Goal: Task Accomplishment & Management: Manage account settings

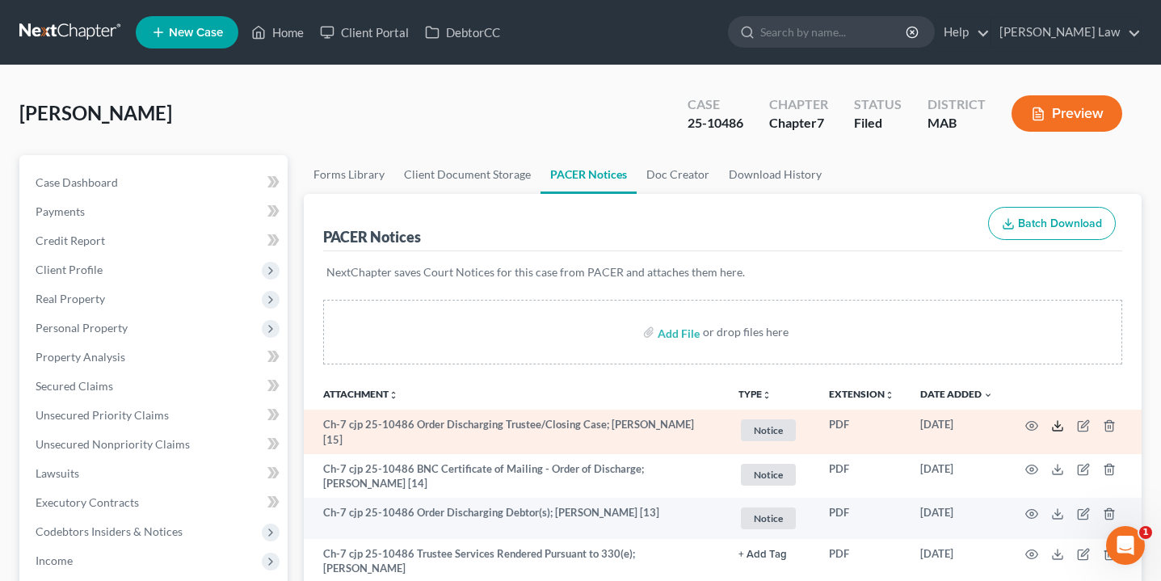
click at [1058, 425] on icon at bounding box center [1057, 425] width 13 height 13
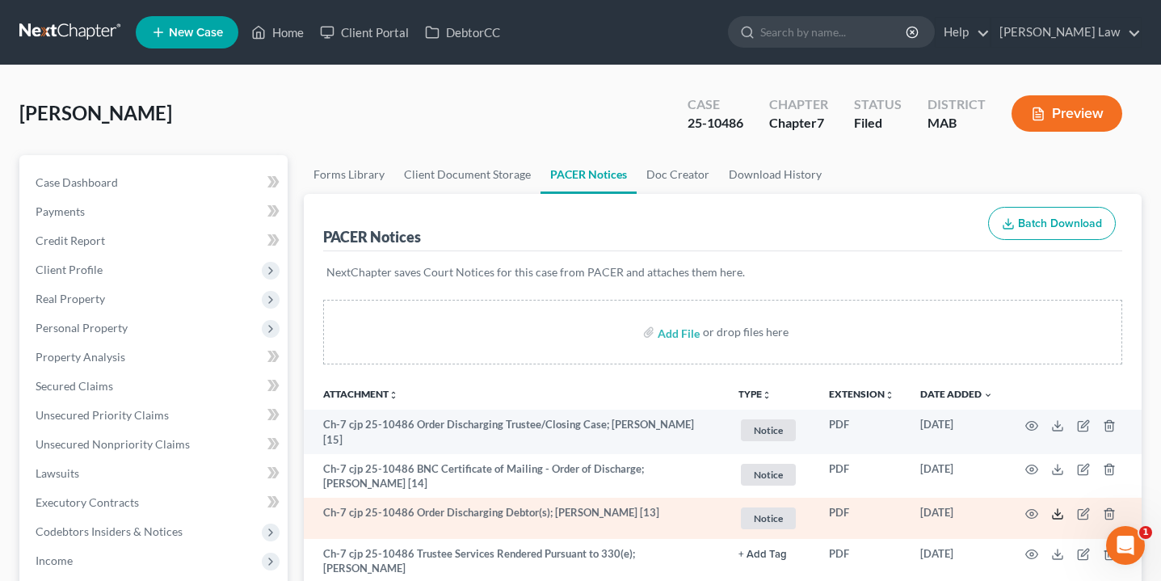
click at [1059, 511] on icon at bounding box center [1057, 513] width 13 height 13
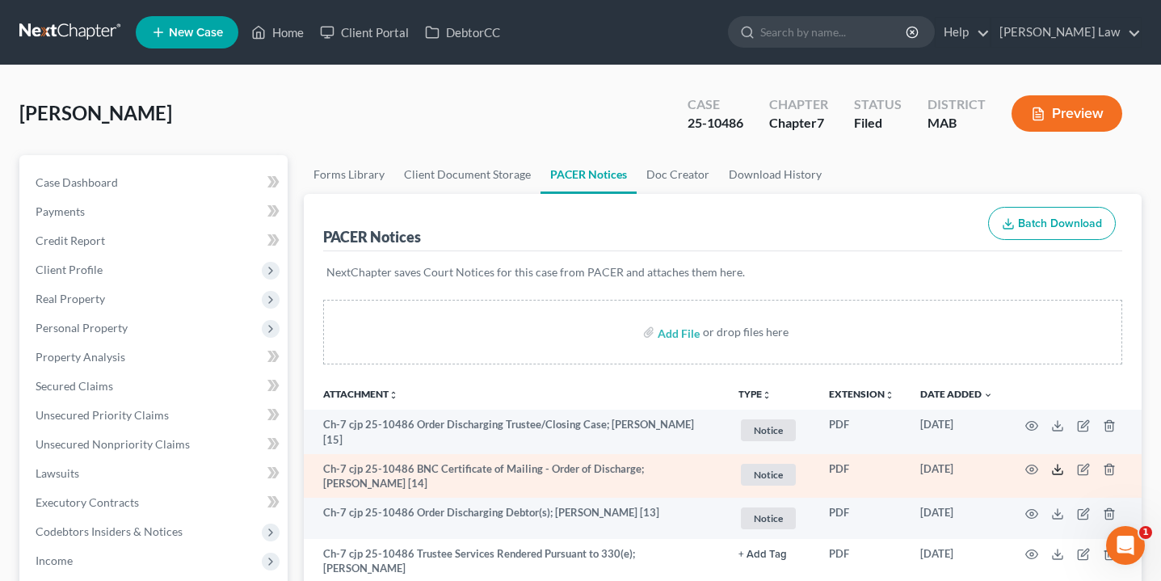
click at [1058, 465] on line at bounding box center [1058, 468] width 0 height 6
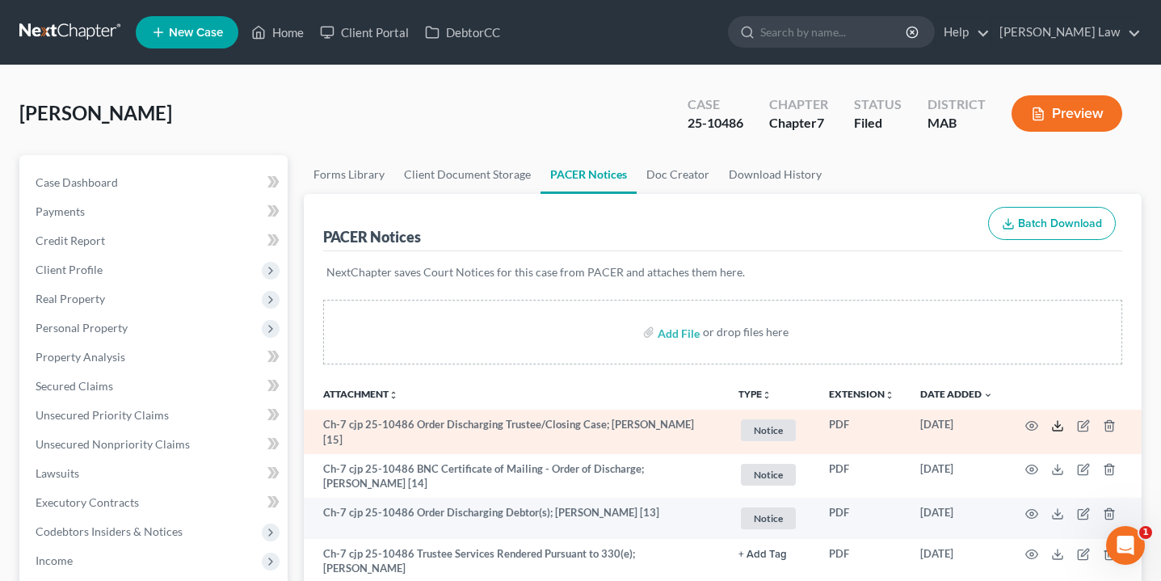
click at [1054, 424] on icon at bounding box center [1057, 425] width 13 height 13
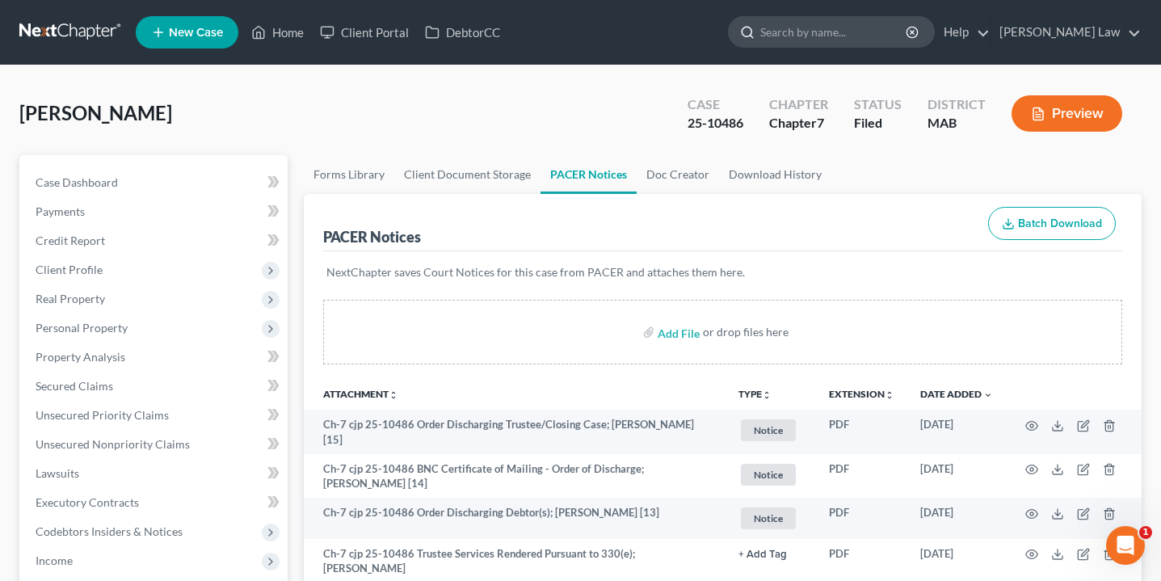
click at [859, 29] on input "search" at bounding box center [834, 32] width 148 height 30
type input "muss"
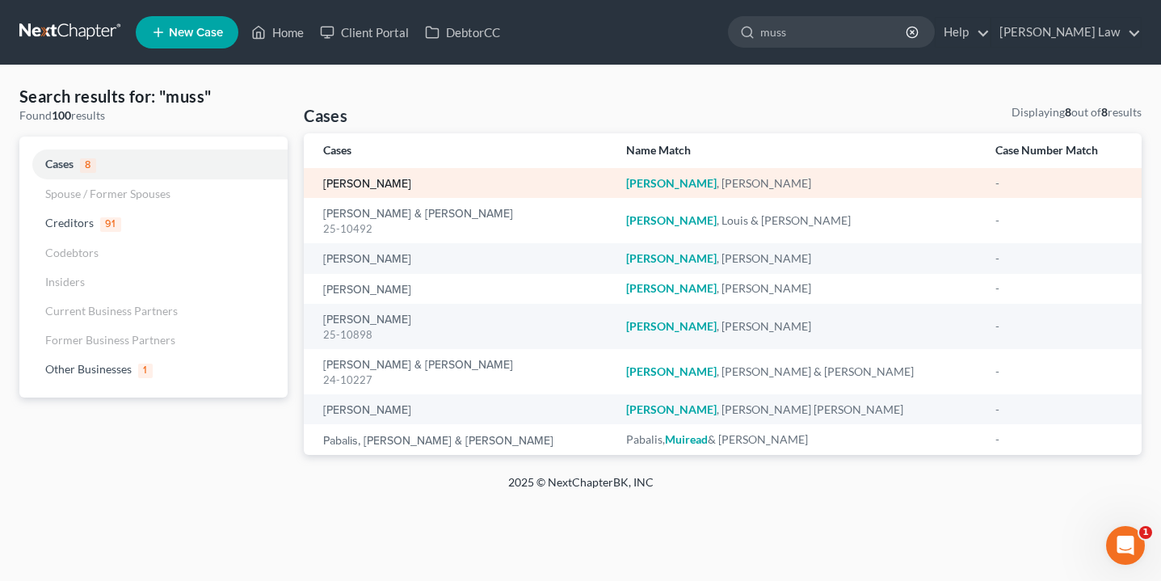
click at [379, 183] on link "[PERSON_NAME]" at bounding box center [367, 184] width 88 height 11
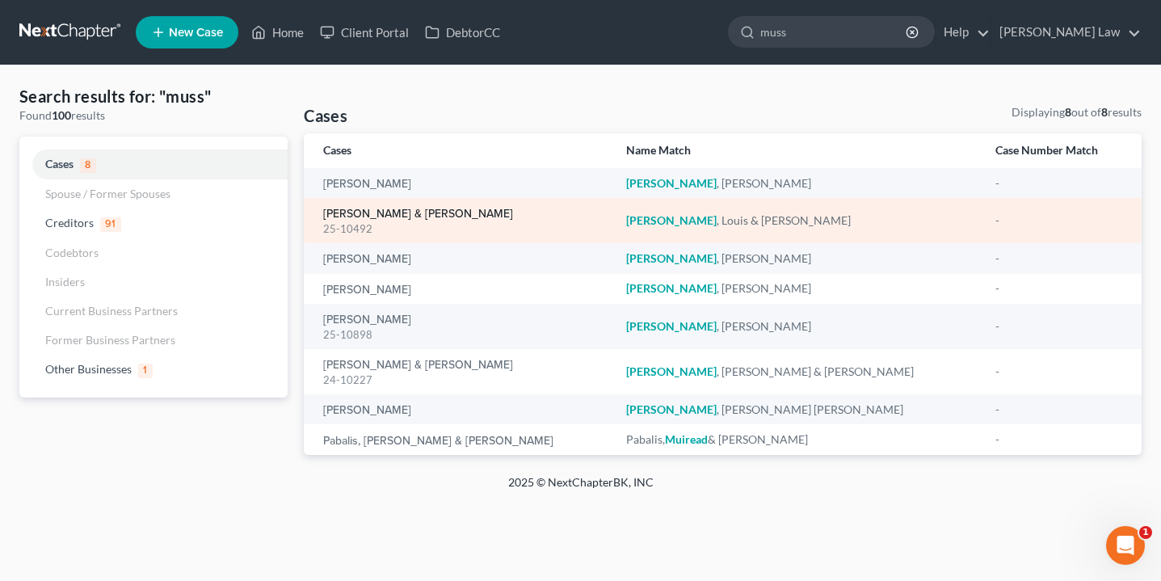
click at [408, 214] on link "[PERSON_NAME] & [PERSON_NAME]" at bounding box center [418, 213] width 190 height 11
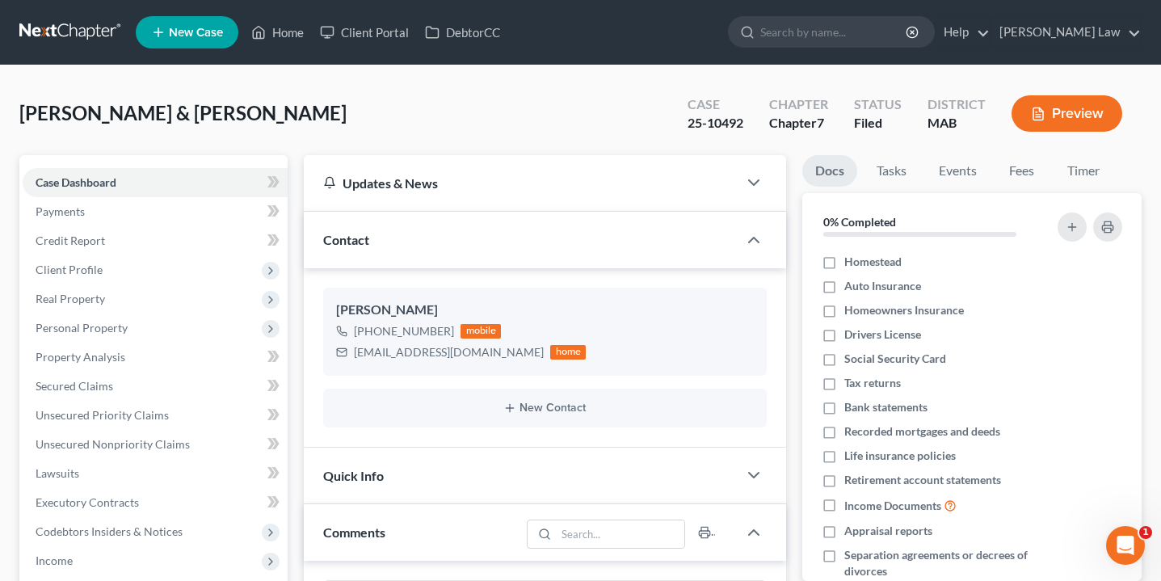
scroll to position [71, 0]
drag, startPoint x: 487, startPoint y: 353, endPoint x: 351, endPoint y: 351, distance: 135.7
click at [351, 351] on div "[EMAIL_ADDRESS][DOMAIN_NAME] home" at bounding box center [461, 352] width 250 height 21
copy div "[EMAIL_ADDRESS][DOMAIN_NAME]"
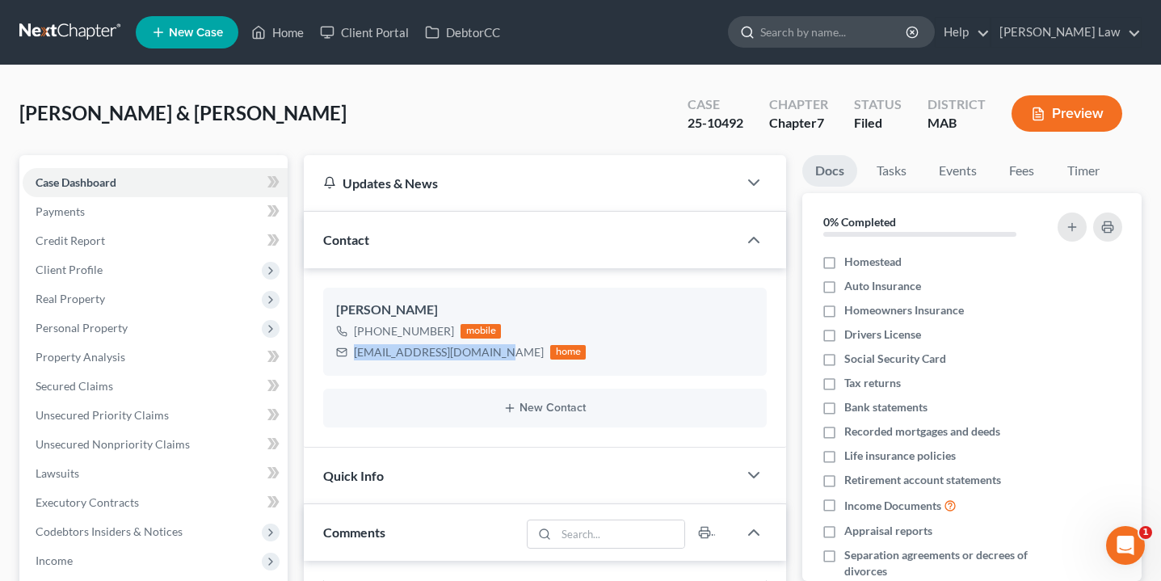
click at [886, 40] on input "search" at bounding box center [834, 32] width 148 height 30
type input "ter"
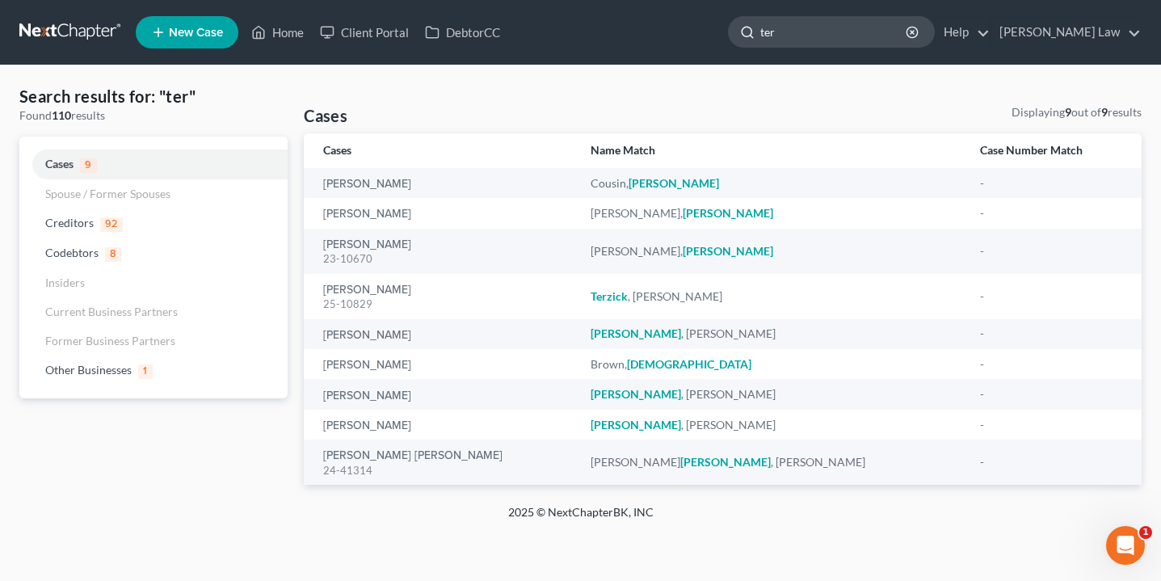
click at [852, 46] on input "ter" at bounding box center [834, 32] width 148 height 30
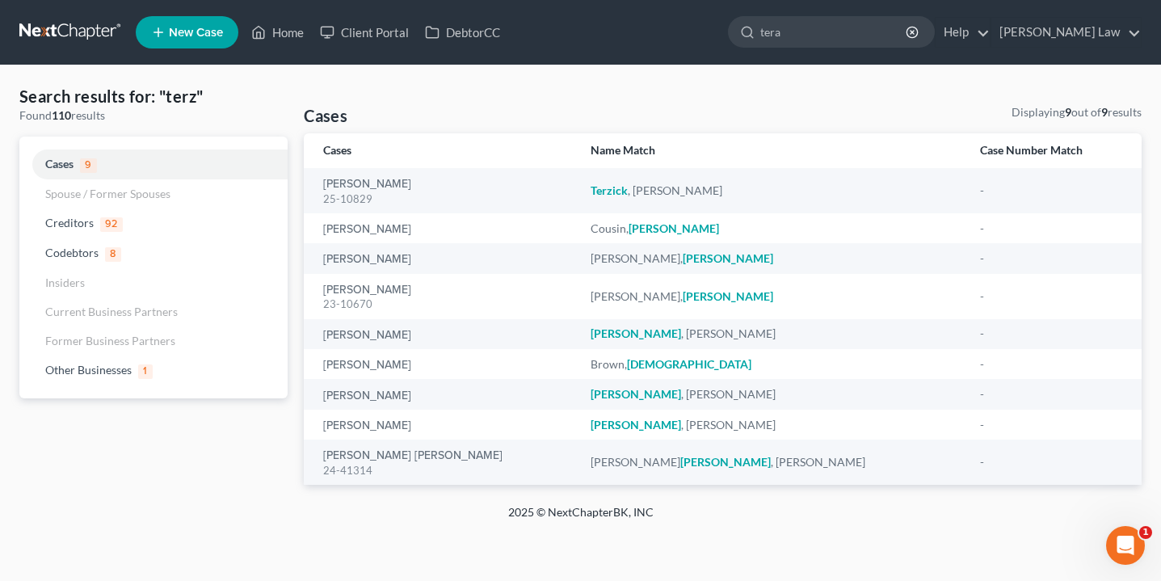
type input "tera"
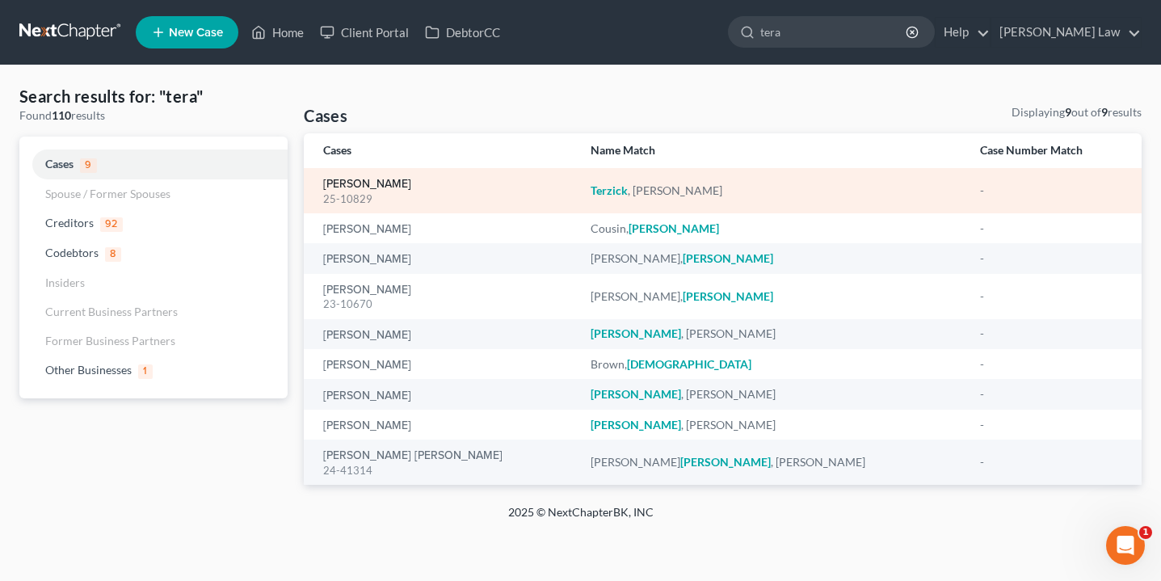
drag, startPoint x: 794, startPoint y: 52, endPoint x: 371, endPoint y: 177, distance: 441.5
click at [371, 179] on link "[PERSON_NAME]" at bounding box center [367, 184] width 88 height 11
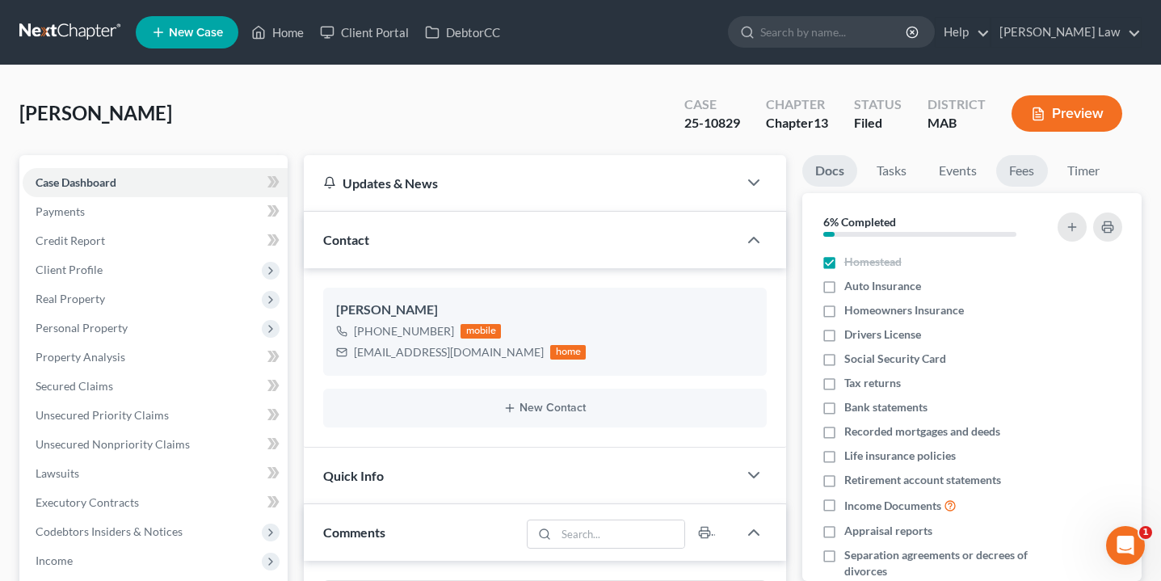
scroll to position [507, 0]
click at [1010, 166] on link "Fees" at bounding box center [1022, 171] width 52 height 32
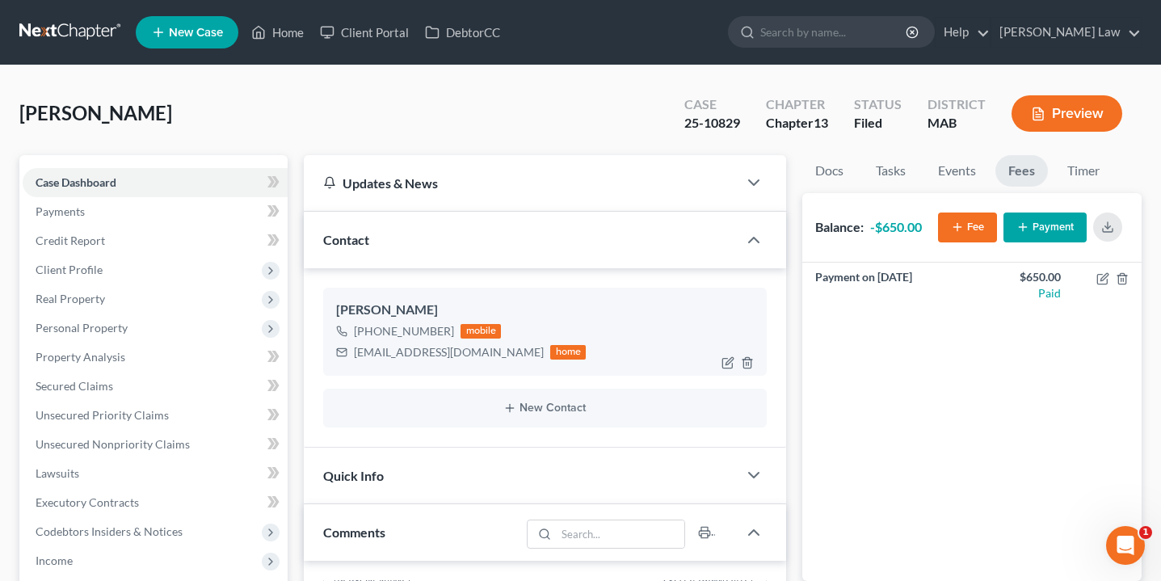
drag, startPoint x: 429, startPoint y: 313, endPoint x: 329, endPoint y: 312, distance: 100.2
click at [329, 312] on div "[PERSON_NAME] [PHONE_NUMBER] mobile [EMAIL_ADDRESS][DOMAIN_NAME] home" at bounding box center [544, 331] width 443 height 87
copy div "[PERSON_NAME]"
click at [436, 390] on div "New Contact" at bounding box center [544, 408] width 443 height 39
drag, startPoint x: 452, startPoint y: 354, endPoint x: 342, endPoint y: 354, distance: 109.9
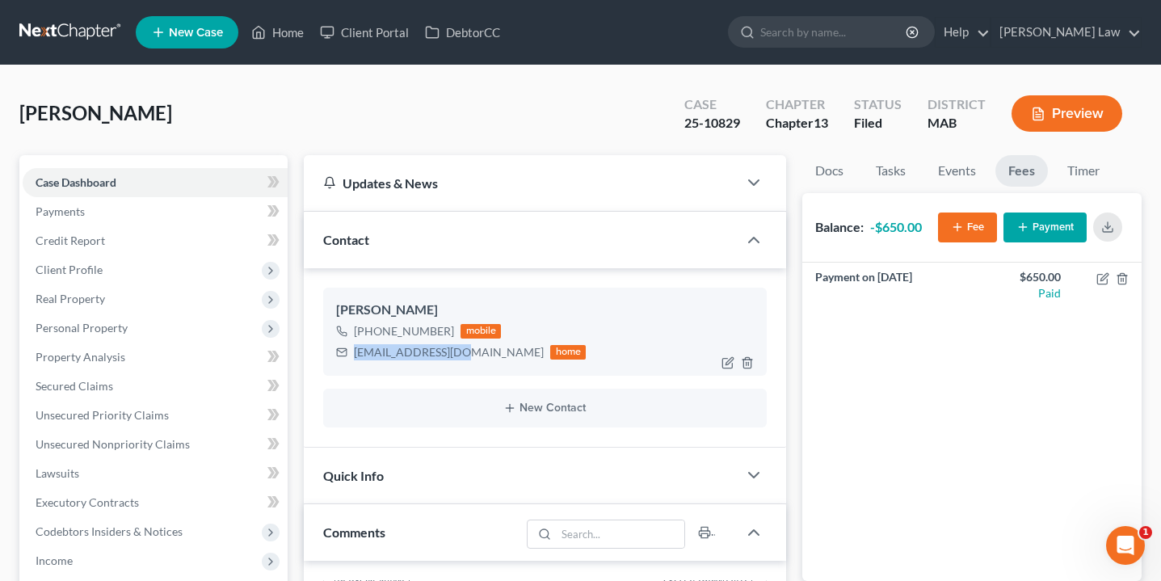
click at [342, 354] on div "[EMAIL_ADDRESS][DOMAIN_NAME] home" at bounding box center [461, 352] width 250 height 21
copy div "[EMAIL_ADDRESS][DOMAIN_NAME]"
click at [881, 42] on input "search" at bounding box center [834, 32] width 148 height 30
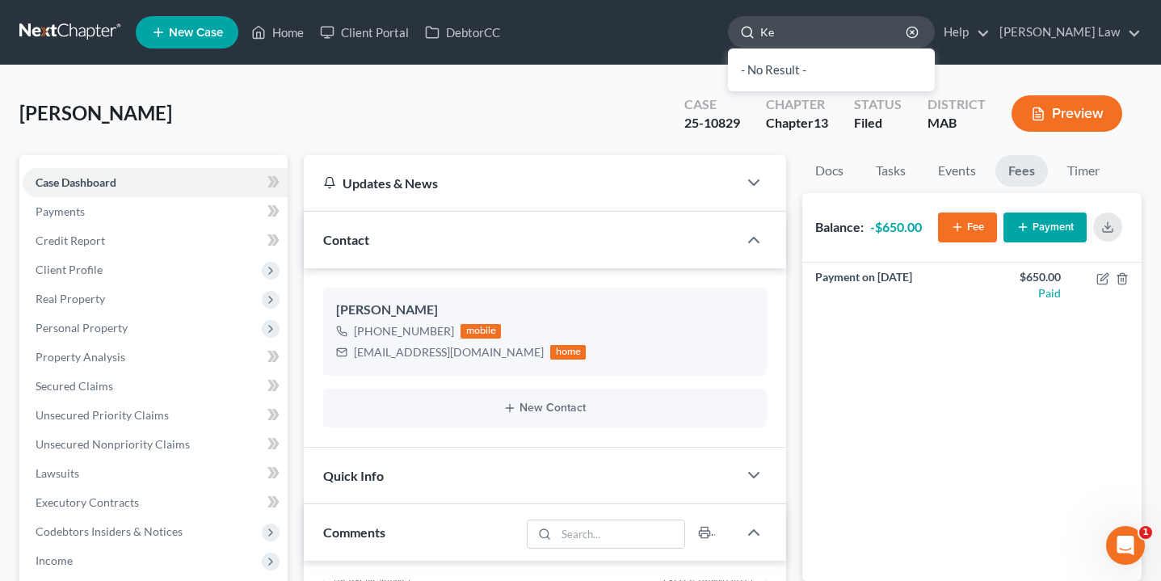
type input "K"
type input "jer"
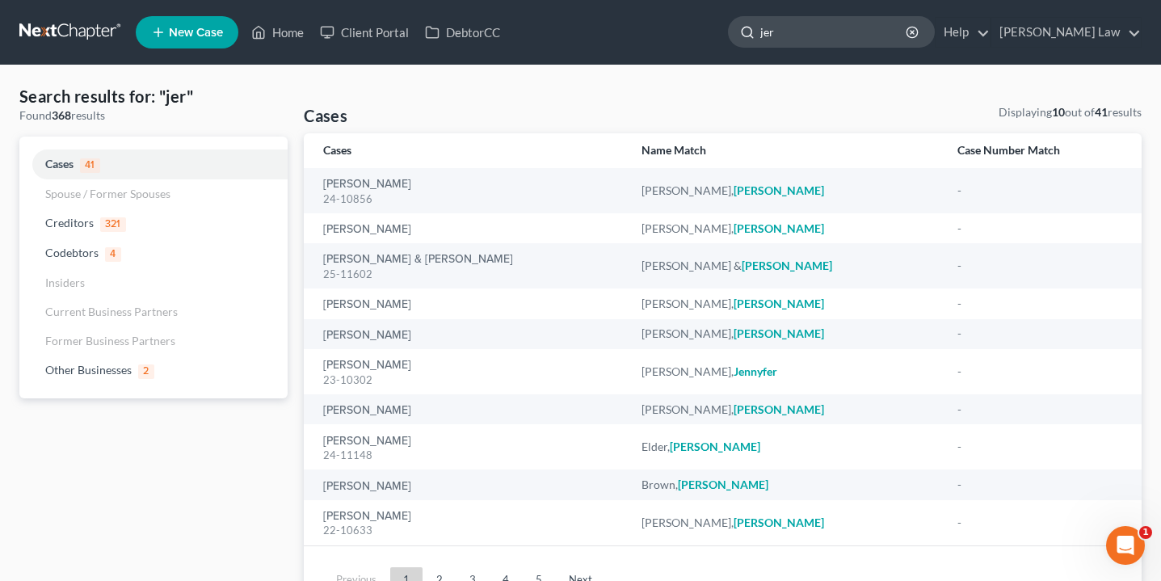
click at [864, 40] on input "jer" at bounding box center [834, 32] width 148 height 30
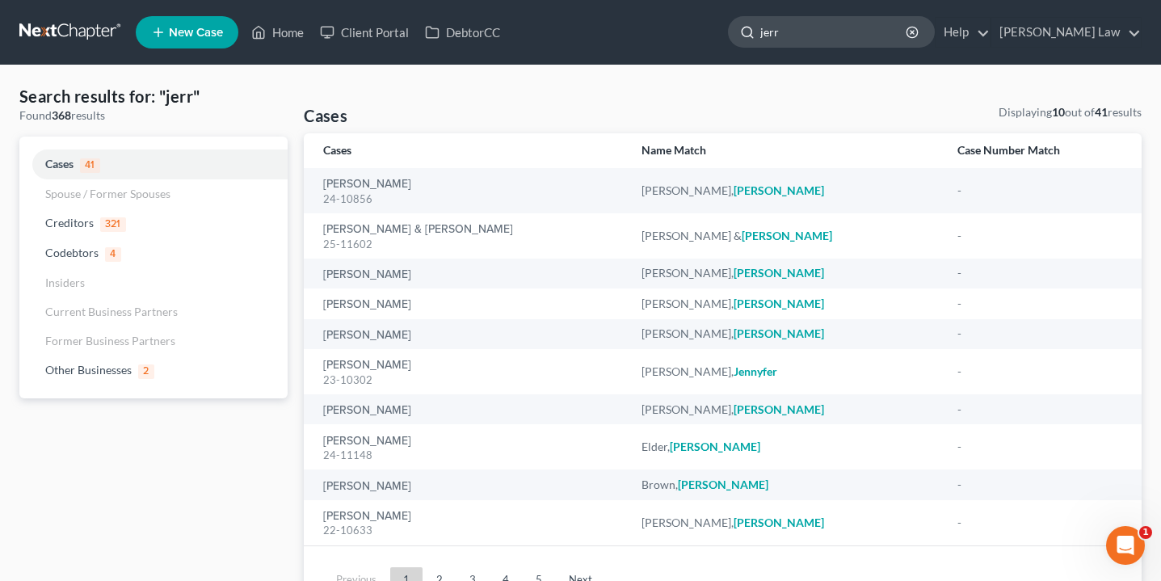
click at [866, 38] on input "jerr" at bounding box center [834, 32] width 148 height 30
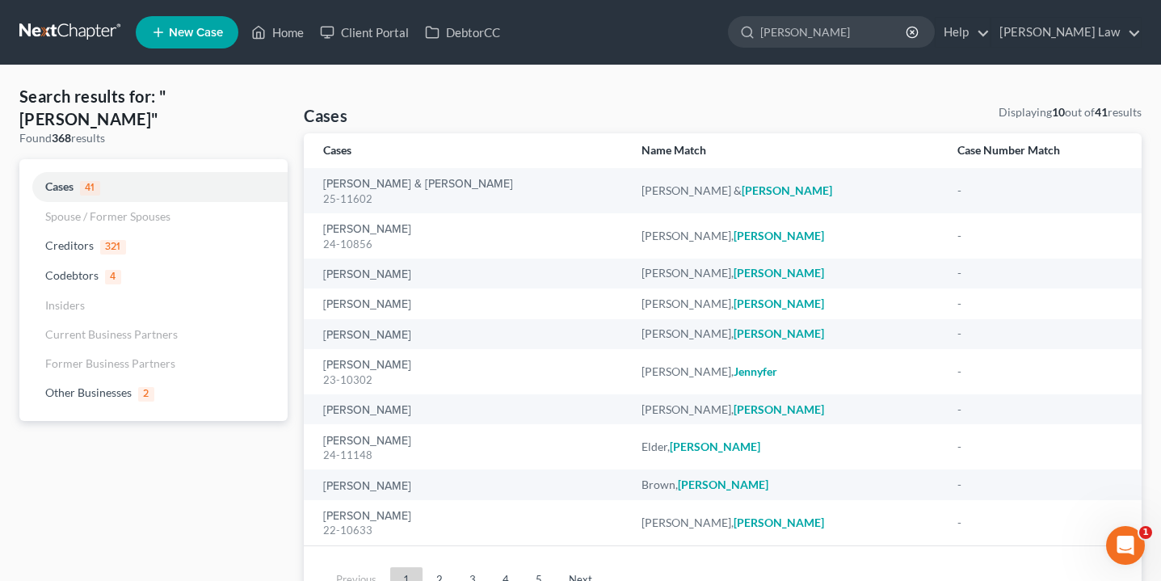
type input "[PERSON_NAME]"
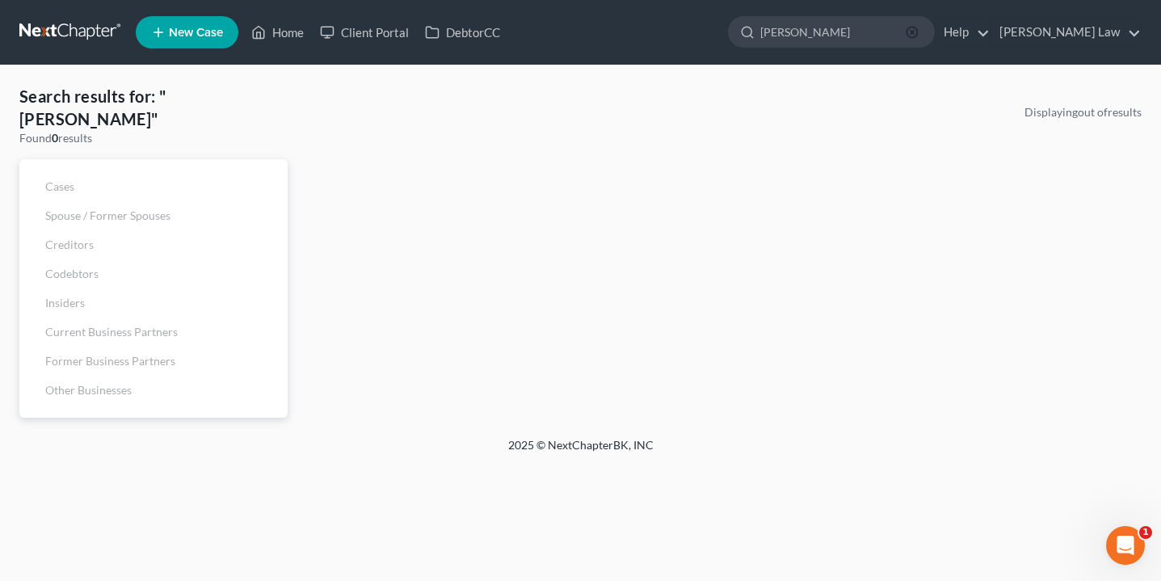
click at [919, 32] on icon "button" at bounding box center [912, 32] width 13 height 13
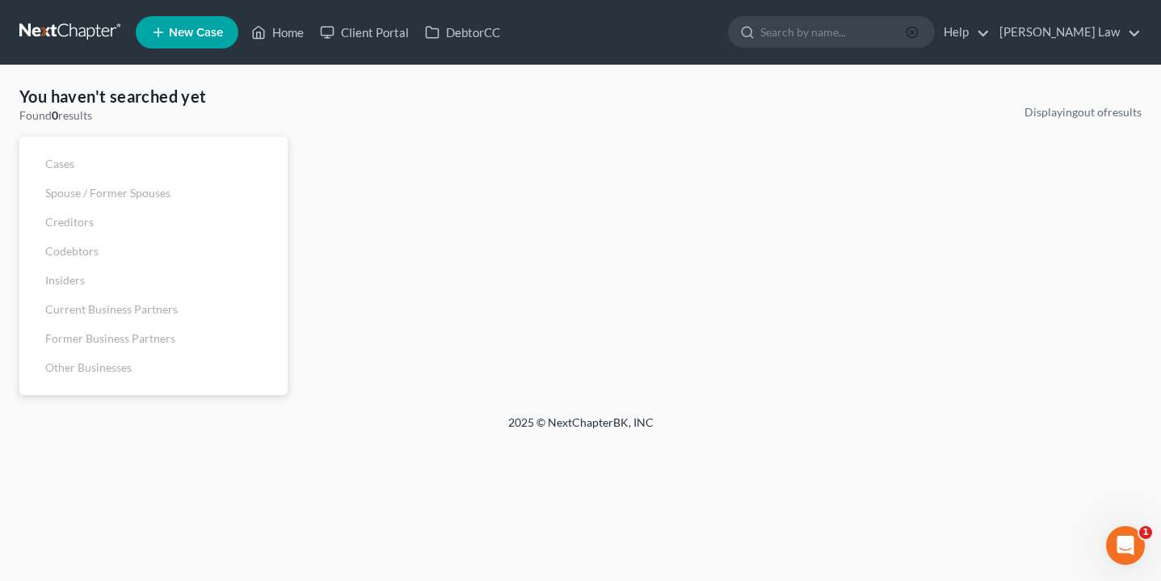
click at [919, 32] on icon "button" at bounding box center [912, 32] width 13 height 13
click at [908, 36] on input "search" at bounding box center [834, 32] width 148 height 30
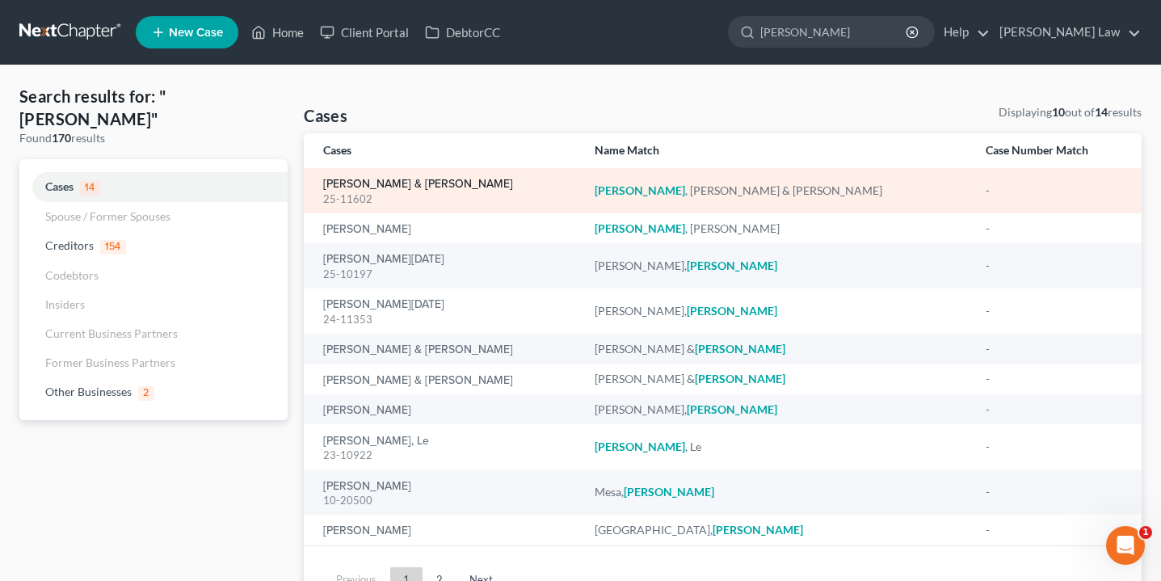
type input "[PERSON_NAME]"
click at [402, 187] on link "[PERSON_NAME] & [PERSON_NAME]" at bounding box center [418, 184] width 190 height 11
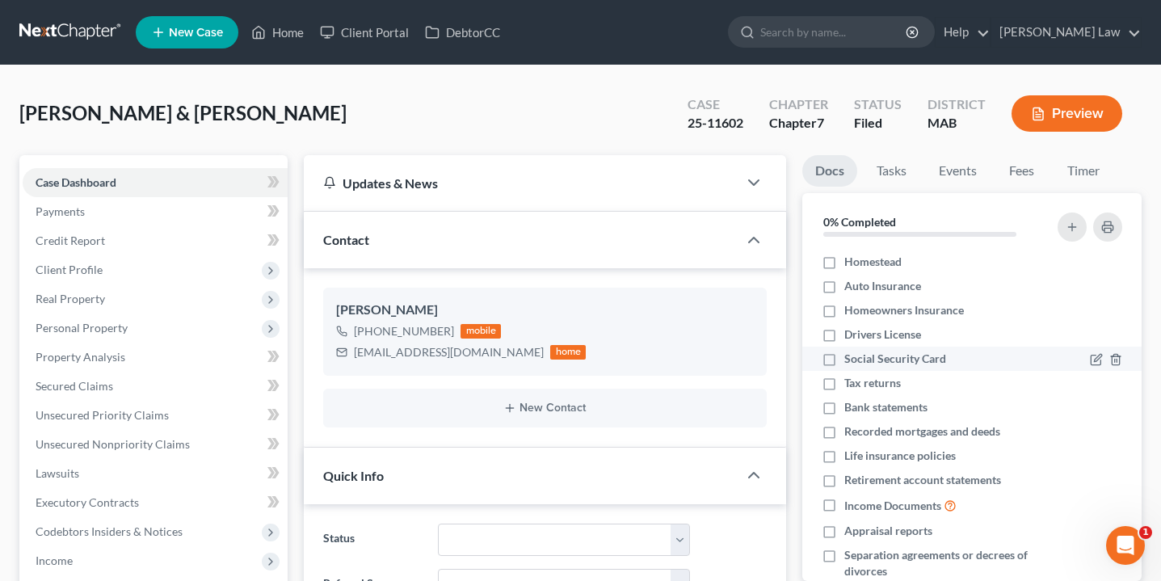
scroll to position [55, 0]
click at [1020, 175] on link "Fees" at bounding box center [1022, 171] width 52 height 32
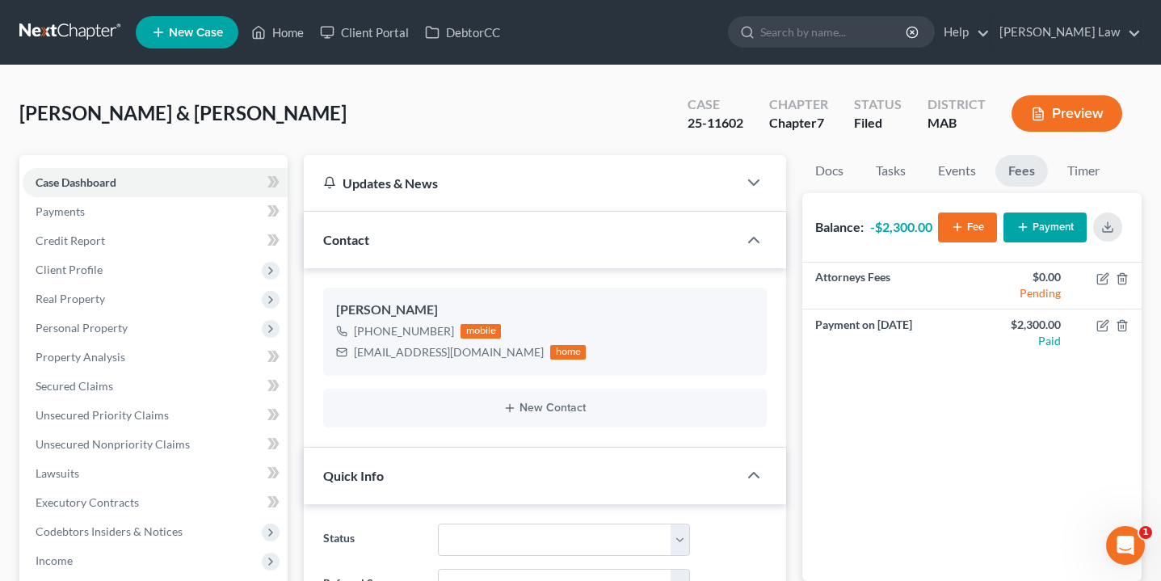
click at [897, 49] on ul "New Case Home Client Portal DebtorCC - No Result - See all results Or Press Ent…" at bounding box center [639, 32] width 1006 height 42
click at [895, 44] on input "search" at bounding box center [834, 32] width 148 height 30
type input "jer"
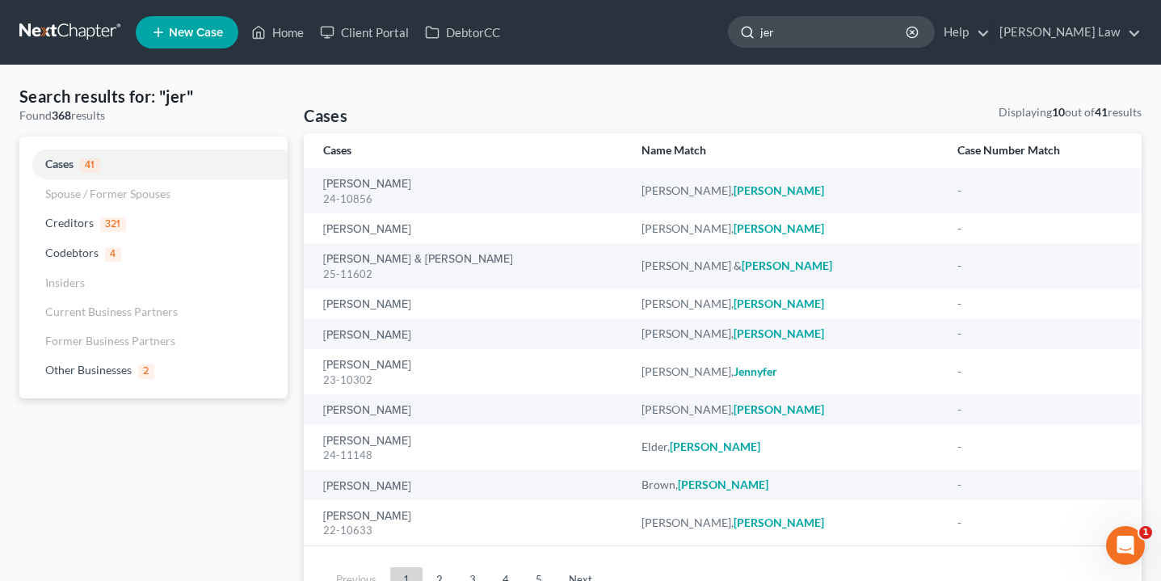
click at [879, 37] on input "jer" at bounding box center [834, 32] width 148 height 30
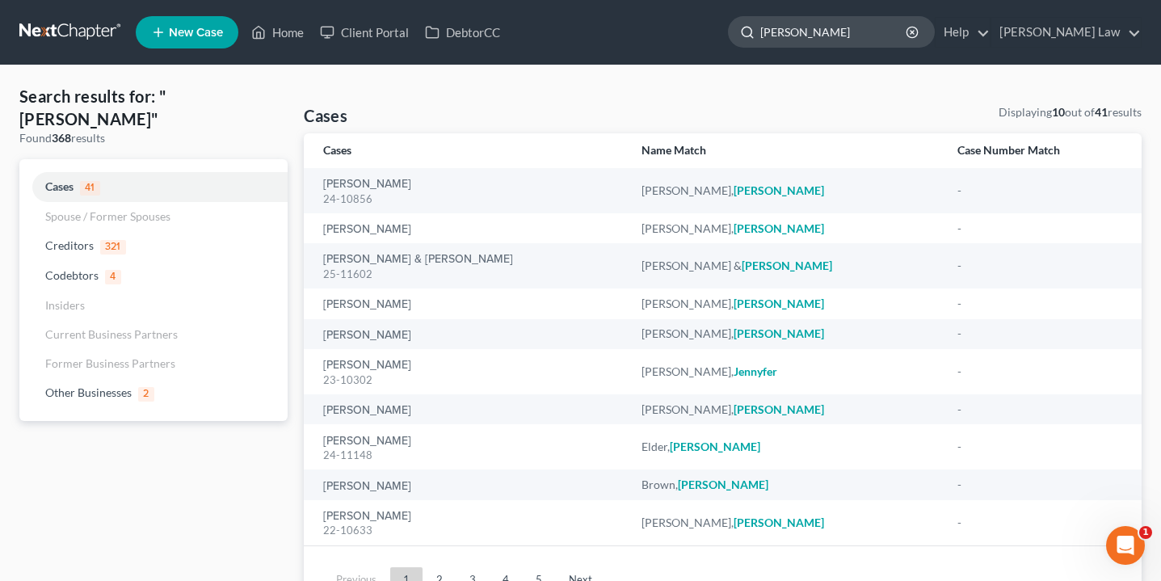
type input "[PERSON_NAME]"
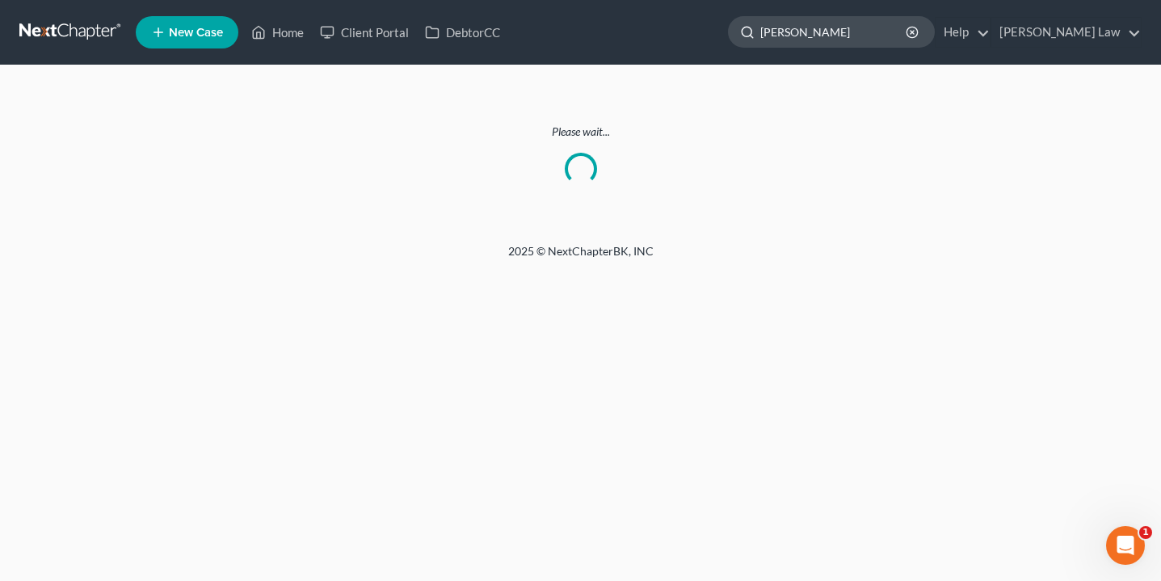
click at [935, 39] on div "[PERSON_NAME]" at bounding box center [831, 32] width 207 height 32
click at [919, 31] on icon "button" at bounding box center [912, 32] width 13 height 13
click at [908, 31] on input "search" at bounding box center [834, 32] width 148 height 30
click at [865, 26] on input "luc" at bounding box center [834, 32] width 148 height 30
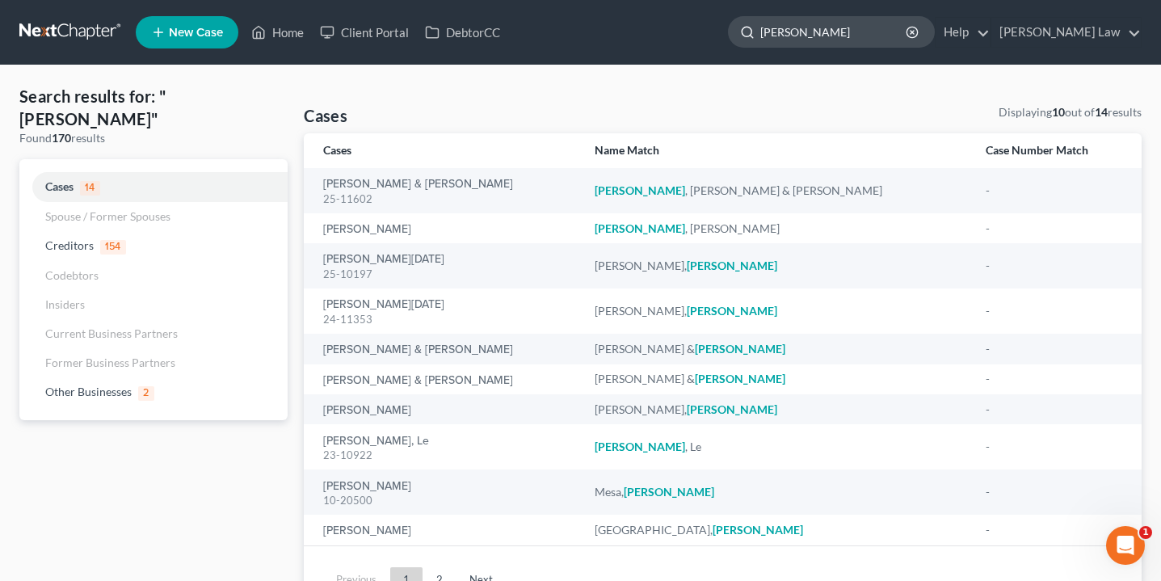
drag, startPoint x: 865, startPoint y: 40, endPoint x: 873, endPoint y: 37, distance: 8.4
click at [873, 37] on input "[PERSON_NAME]" at bounding box center [834, 32] width 148 height 30
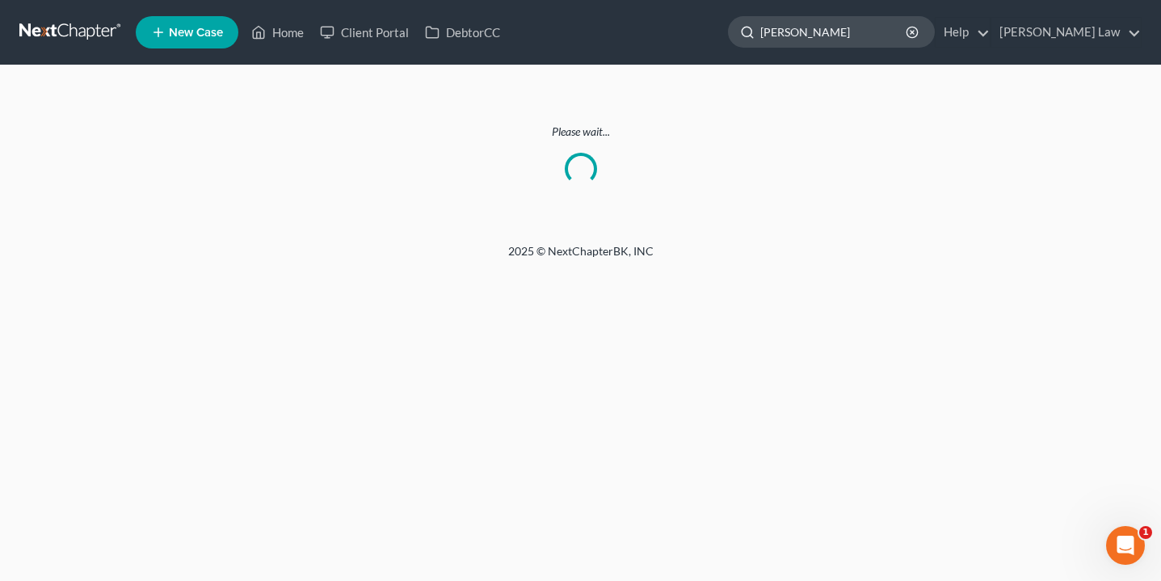
click at [818, 32] on input "[PERSON_NAME]" at bounding box center [834, 32] width 148 height 30
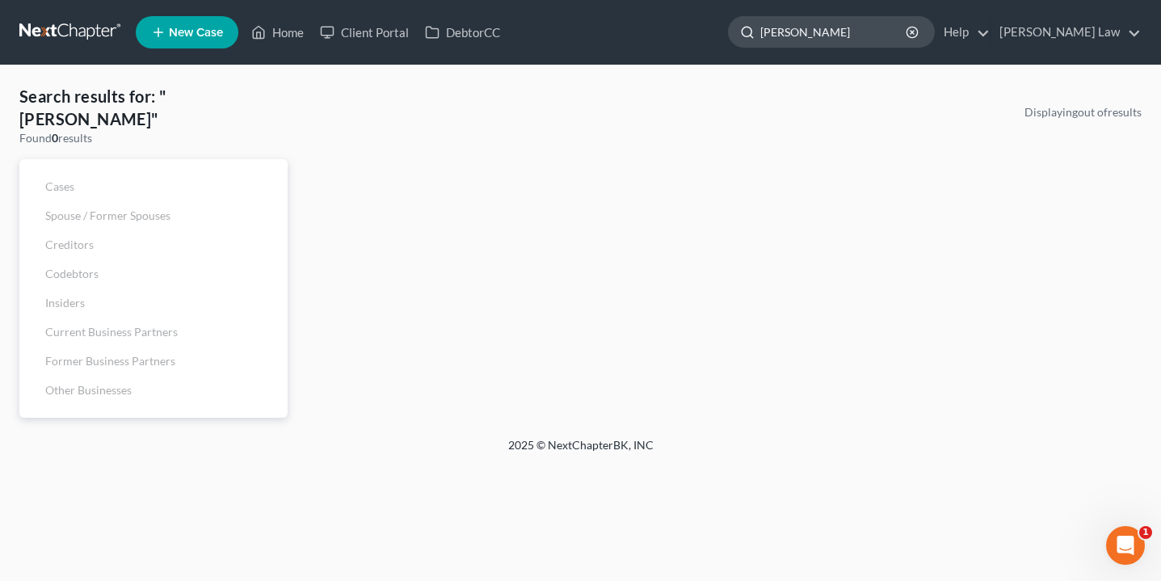
type input "[PERSON_NAME]"
click at [935, 27] on div "[PERSON_NAME]" at bounding box center [831, 32] width 207 height 32
click at [917, 30] on circle "button" at bounding box center [912, 32] width 11 height 11
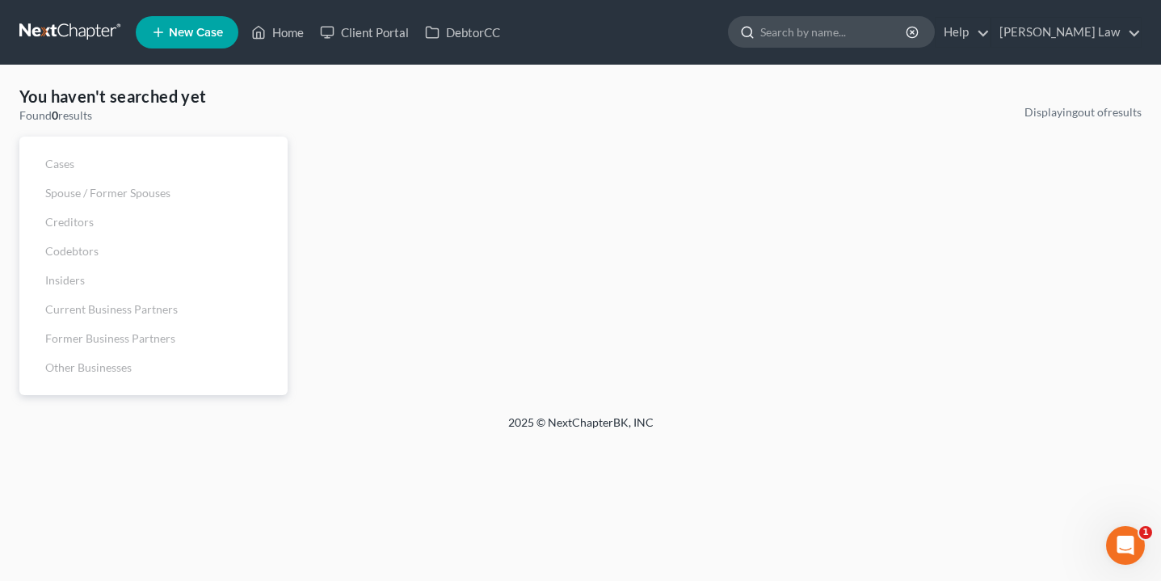
click at [908, 32] on input "search" at bounding box center [834, 32] width 148 height 30
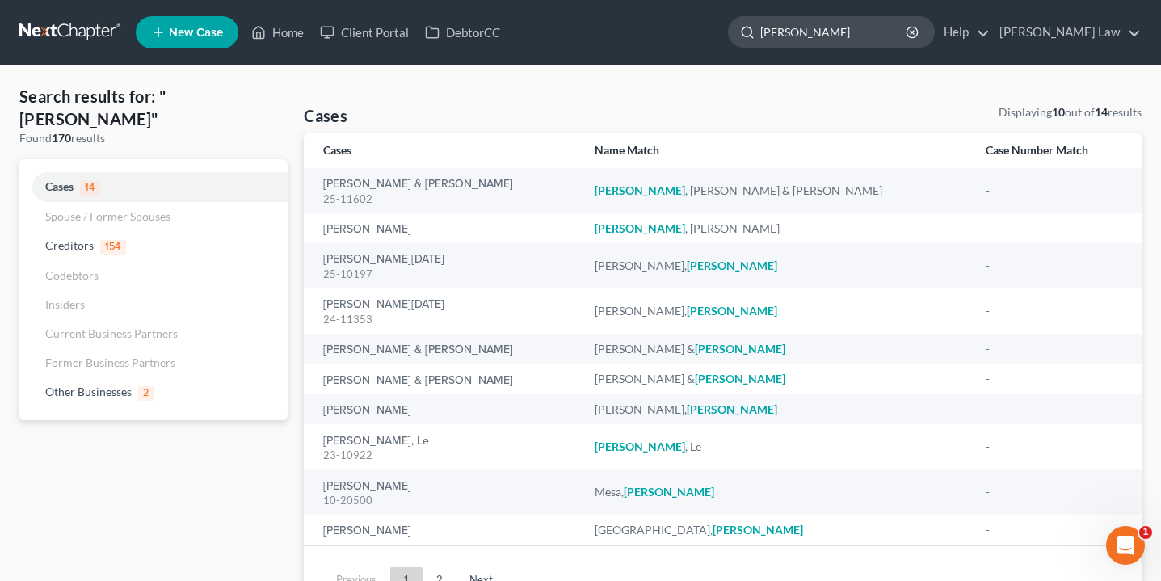
type input "[PERSON_NAME]"
drag, startPoint x: 929, startPoint y: 32, endPoint x: 469, endPoint y: 123, distance: 468.7
click at [469, 123] on div "Cases Displaying 10 out of 14 results" at bounding box center [723, 118] width 838 height 29
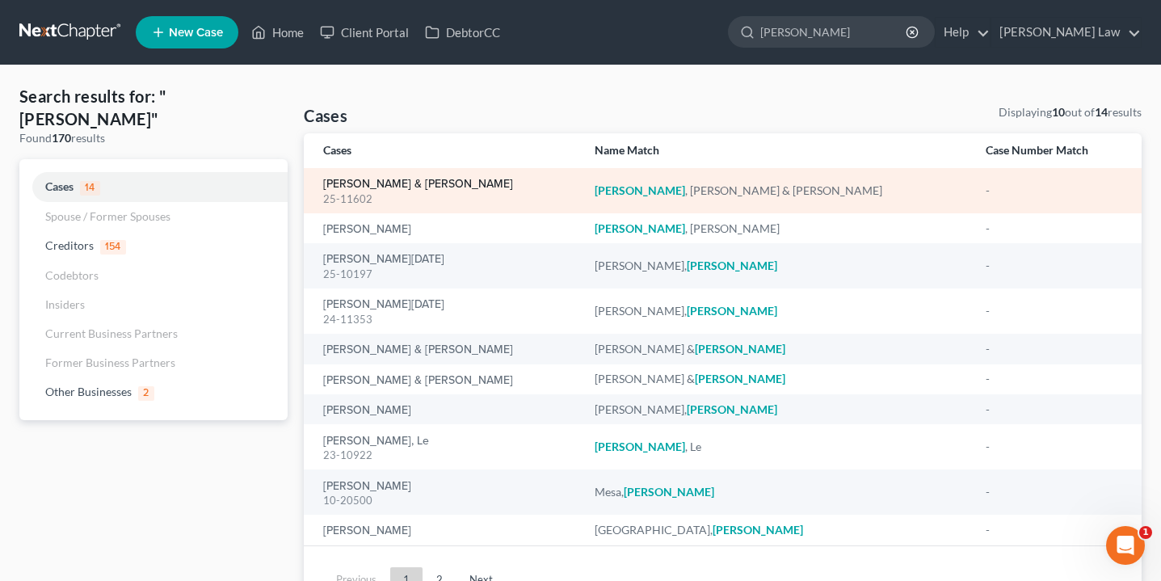
click at [407, 187] on link "[PERSON_NAME] & [PERSON_NAME]" at bounding box center [418, 184] width 190 height 11
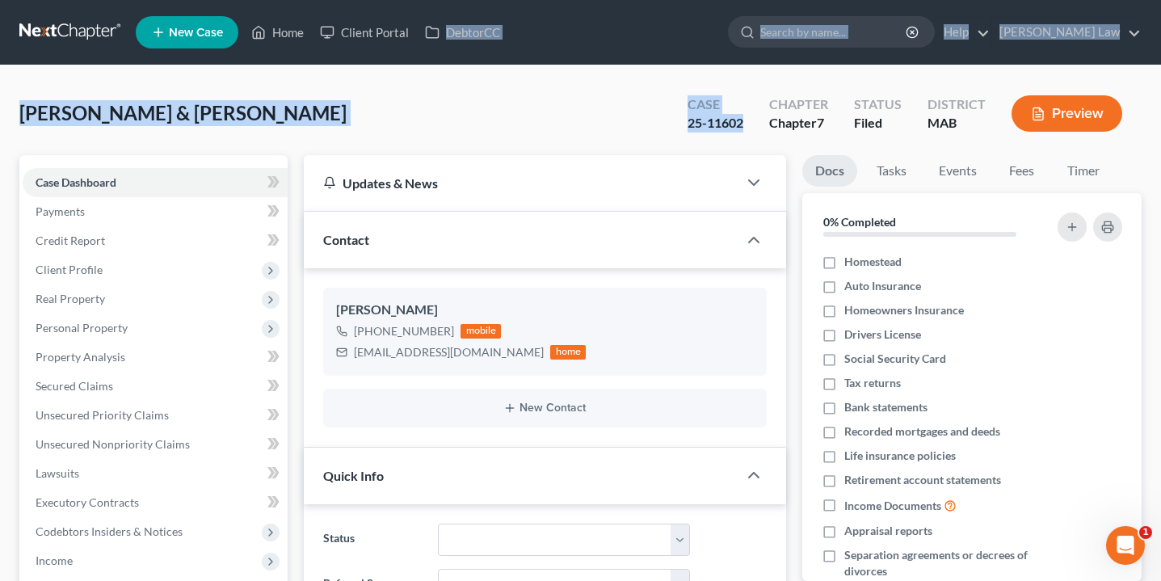
drag, startPoint x: 595, startPoint y: 134, endPoint x: 635, endPoint y: -85, distance: 222.6
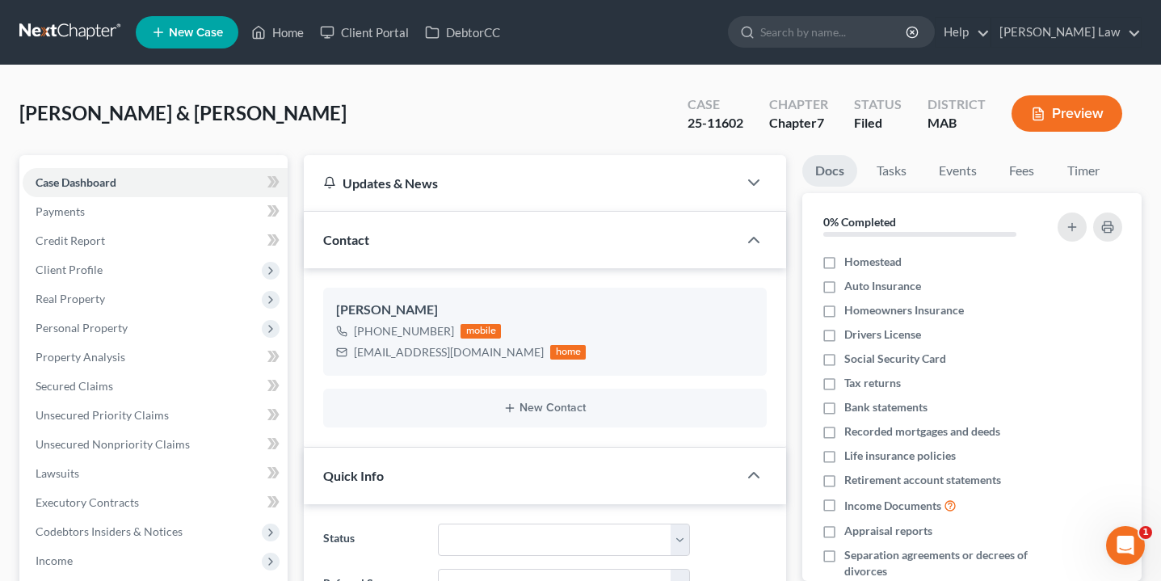
click at [571, 166] on div "Updates & News" at bounding box center [520, 183] width 433 height 56
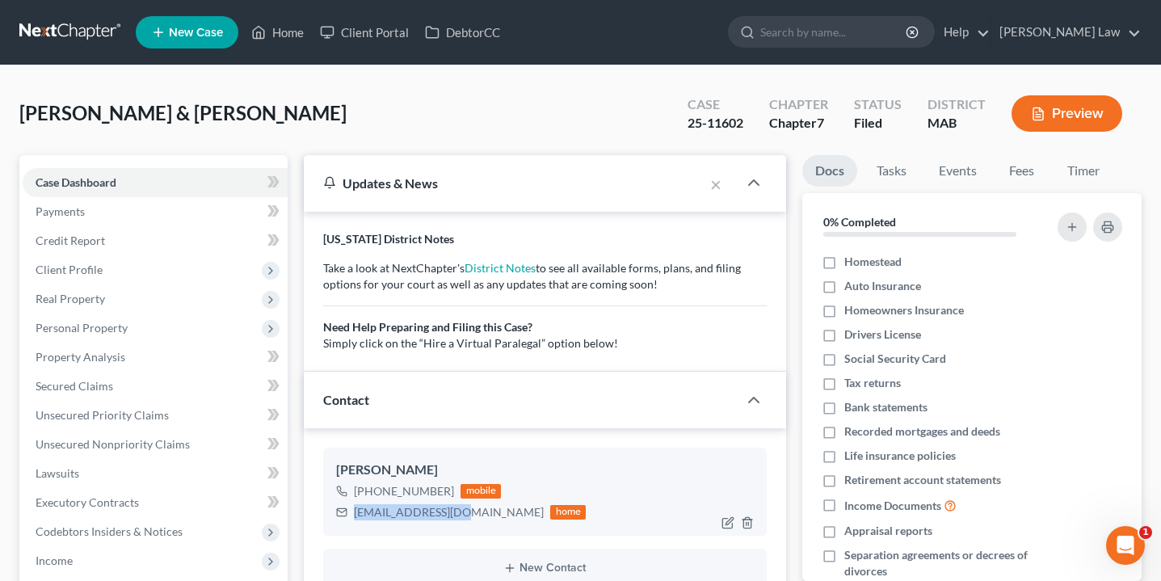
drag, startPoint x: 458, startPoint y: 513, endPoint x: 343, endPoint y: 514, distance: 114.7
click at [343, 514] on div "[EMAIL_ADDRESS][DOMAIN_NAME] home" at bounding box center [461, 512] width 250 height 21
copy div "[EMAIL_ADDRESS][DOMAIN_NAME]"
click at [890, 36] on input "search" at bounding box center [834, 32] width 148 height 30
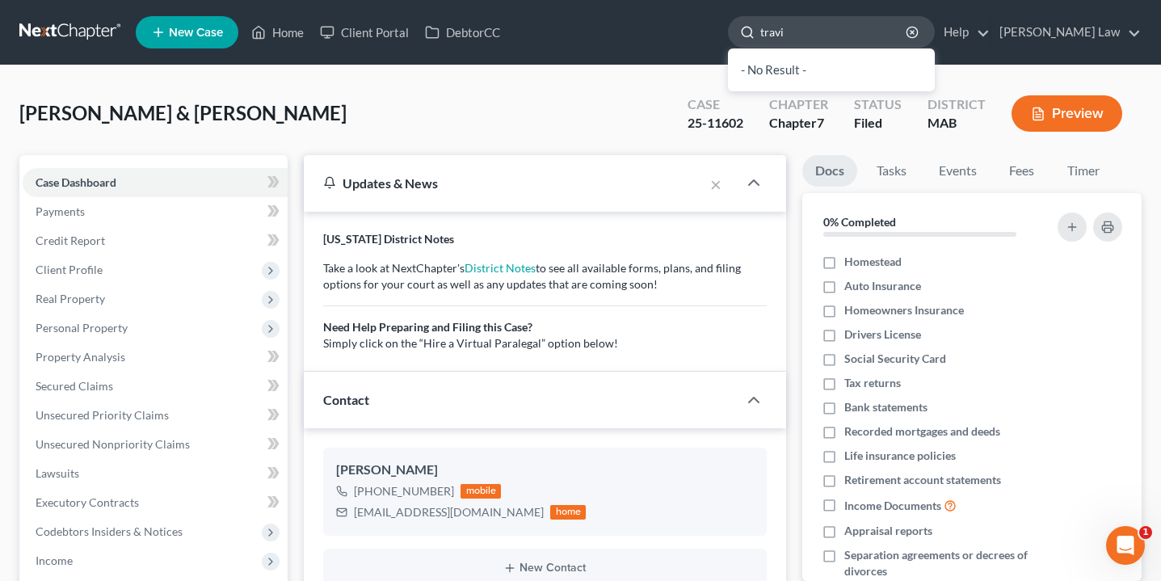
type input "[PERSON_NAME]"
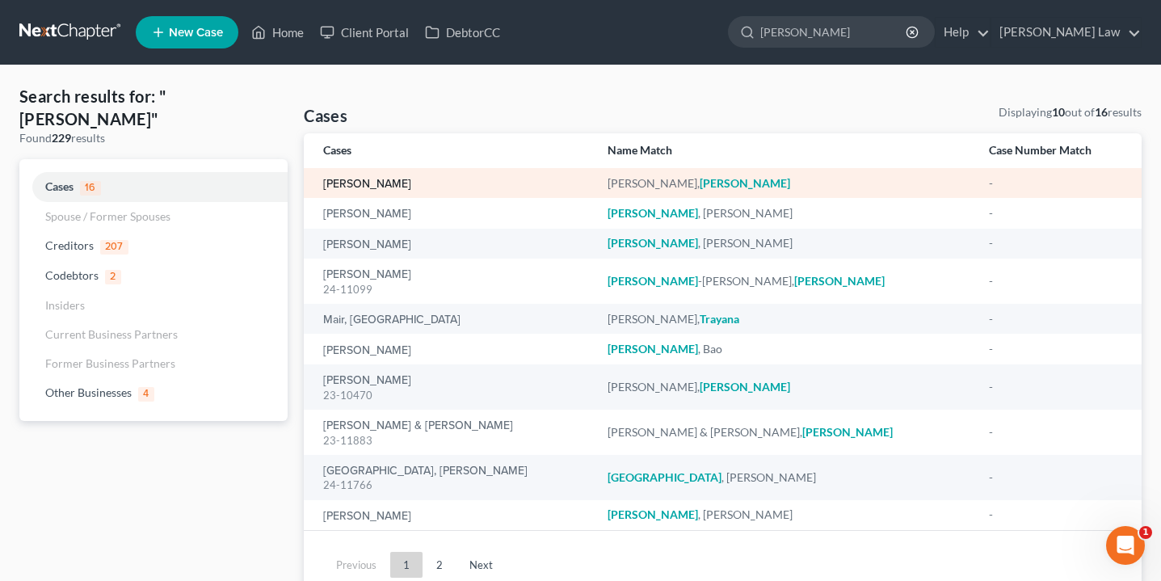
click at [370, 187] on link "[PERSON_NAME]" at bounding box center [367, 184] width 88 height 11
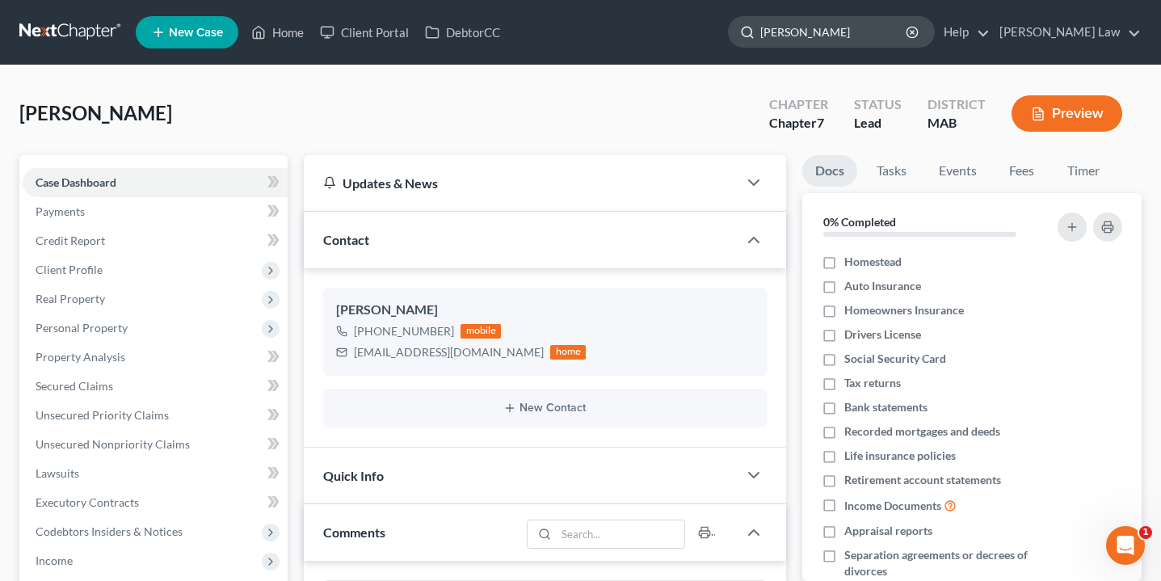
type input "[PERSON_NAME]"
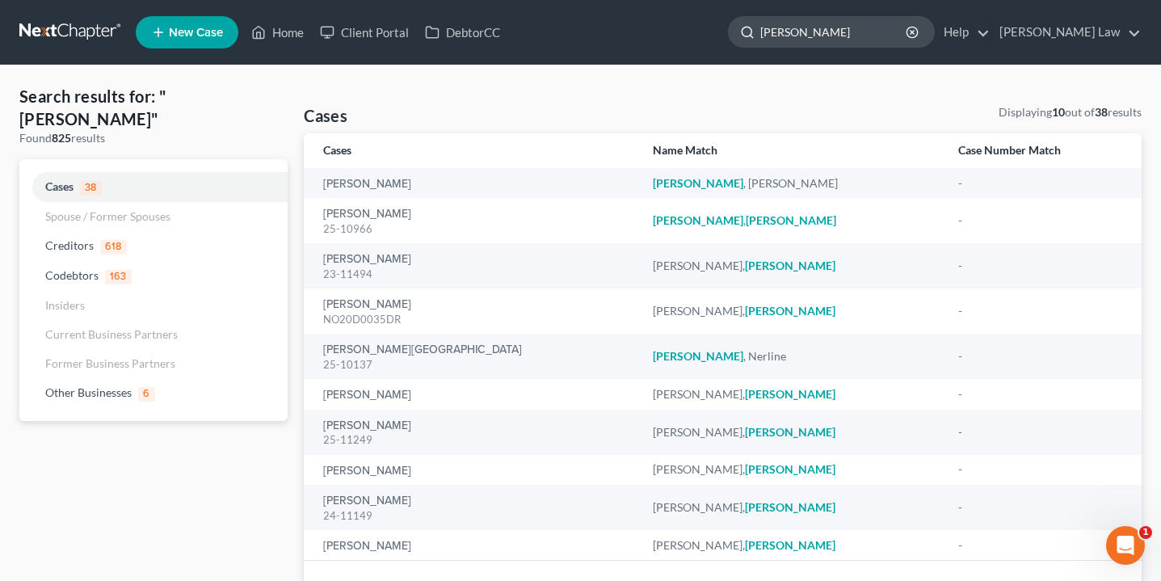
click at [856, 36] on input "[PERSON_NAME]" at bounding box center [834, 32] width 148 height 30
type input "[PERSON_NAME]"
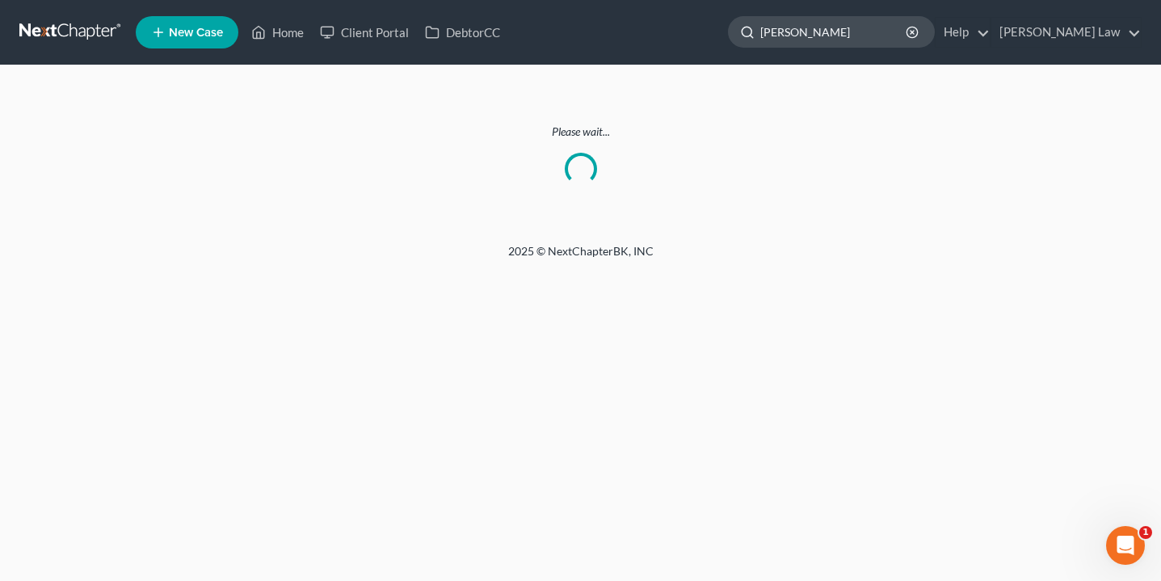
click at [935, 39] on div "[PERSON_NAME]" at bounding box center [831, 32] width 207 height 32
click at [935, 30] on div "[PERSON_NAME]" at bounding box center [831, 32] width 207 height 32
click at [908, 27] on input "[PERSON_NAME]" at bounding box center [834, 32] width 148 height 30
click at [919, 27] on icon "button" at bounding box center [912, 32] width 13 height 13
click at [908, 25] on input "search" at bounding box center [834, 32] width 148 height 30
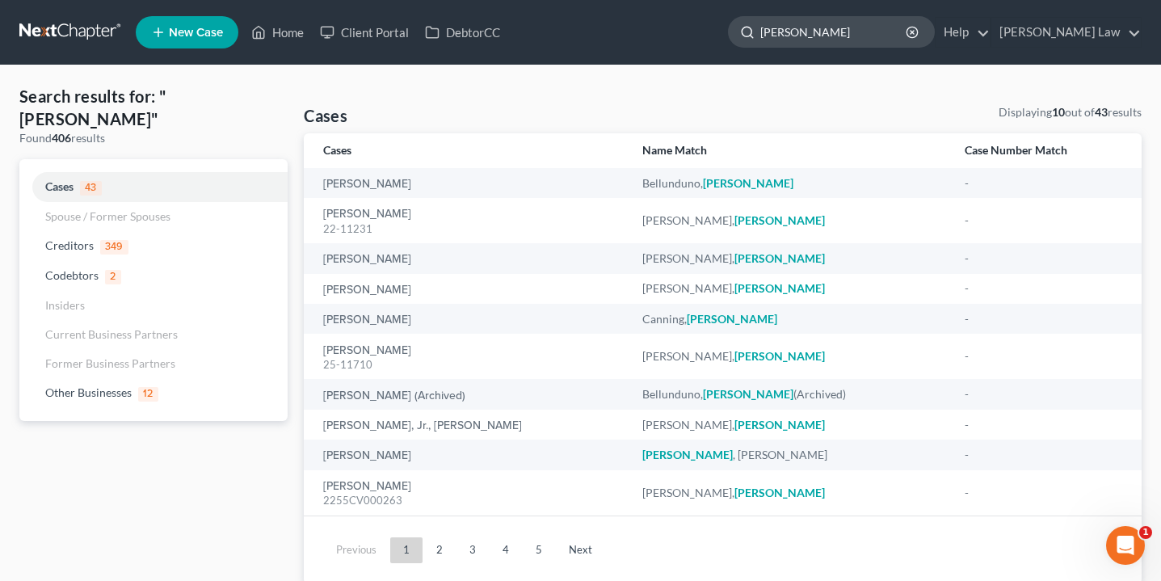
click at [873, 44] on input "[PERSON_NAME]" at bounding box center [834, 32] width 148 height 30
click at [818, 36] on input "[PERSON_NAME]" at bounding box center [834, 32] width 148 height 30
type input "l [PERSON_NAME]"
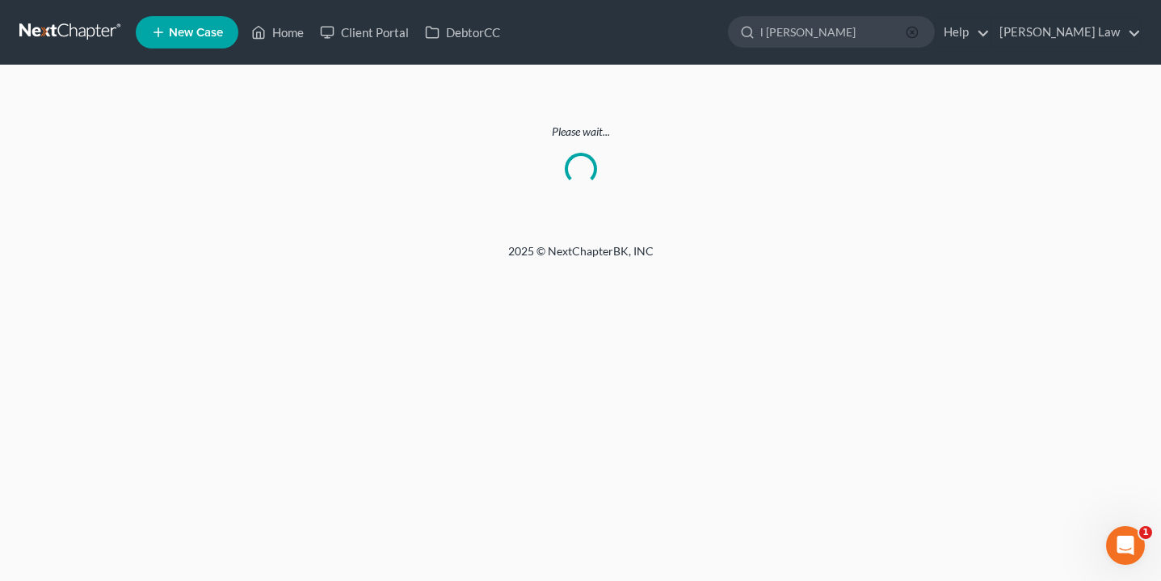
click at [919, 31] on icon "button" at bounding box center [912, 32] width 13 height 13
click at [890, 36] on input "search" at bounding box center [834, 32] width 148 height 30
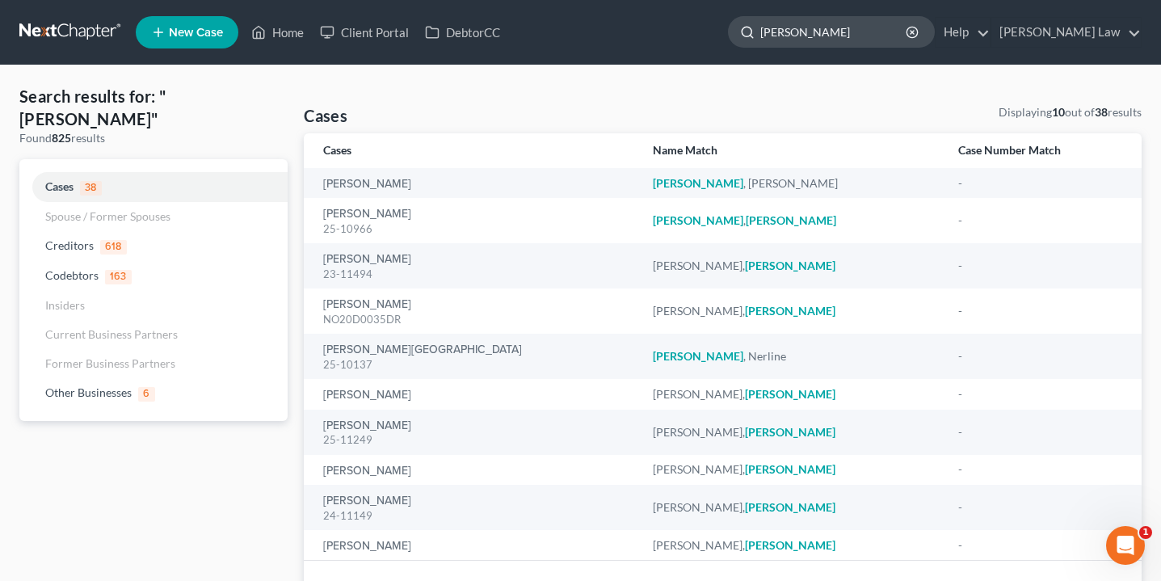
click at [869, 36] on input "[PERSON_NAME]" at bounding box center [834, 32] width 148 height 30
type input "[PERSON_NAME]"
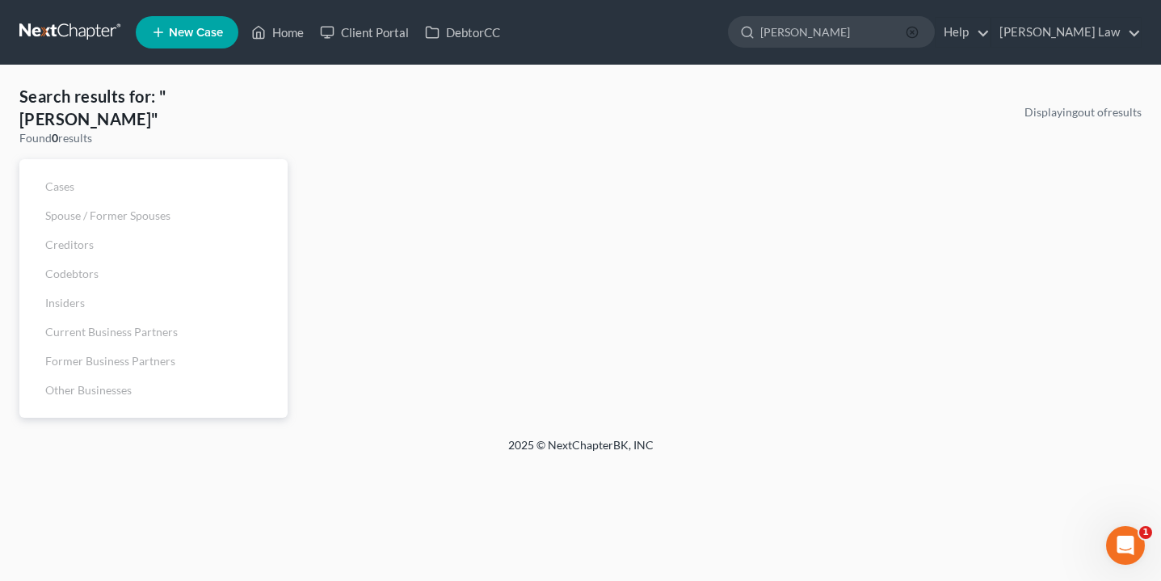
click at [919, 35] on icon "button" at bounding box center [912, 32] width 13 height 13
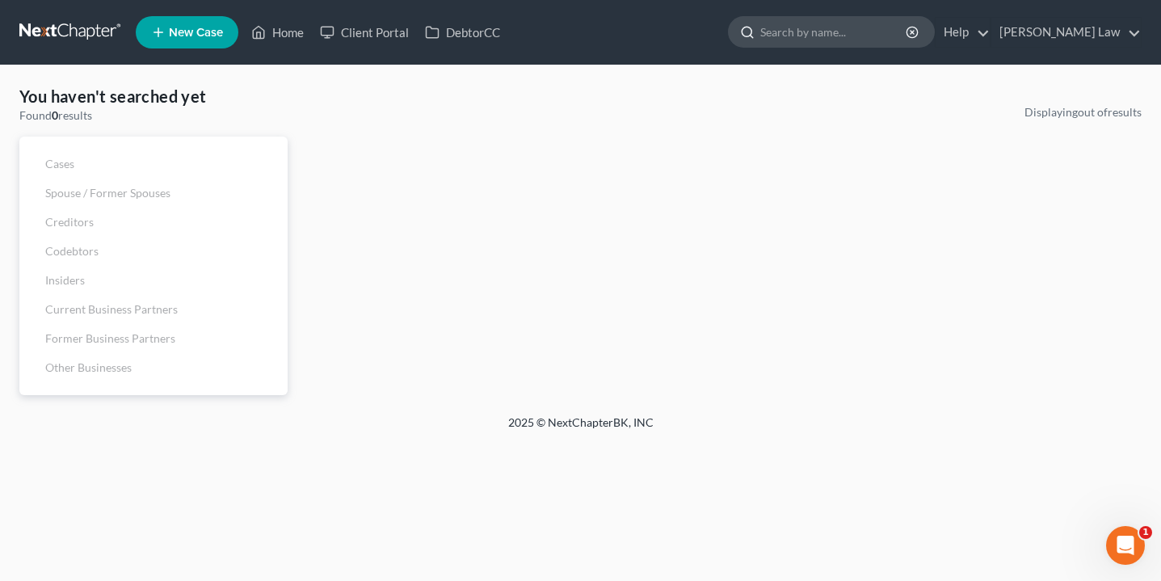
click at [898, 31] on input "search" at bounding box center [834, 32] width 148 height 30
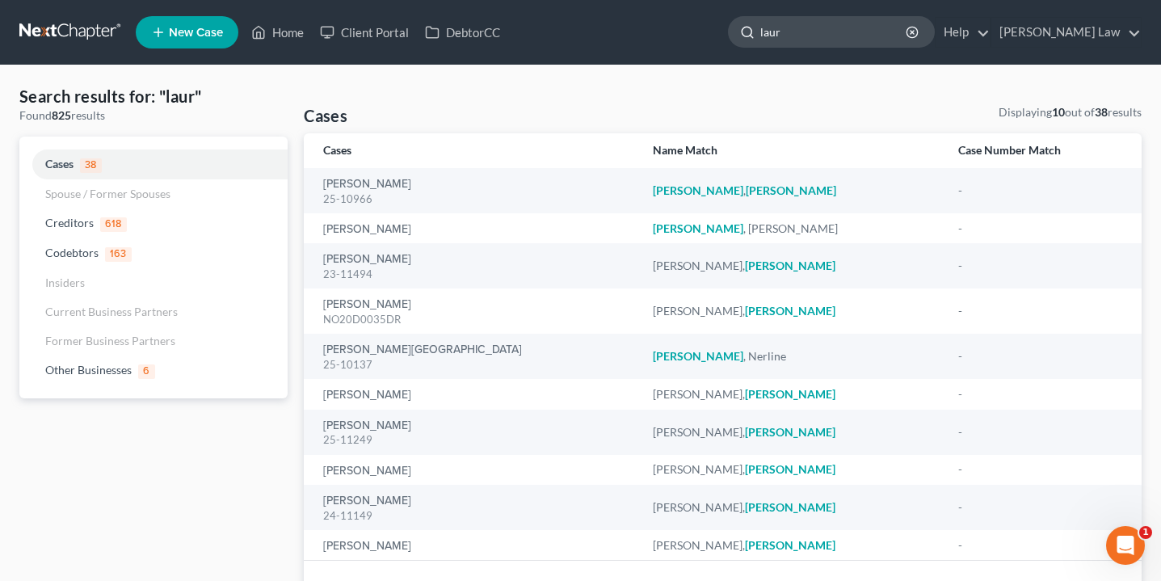
click at [908, 26] on input "laur" at bounding box center [834, 32] width 148 height 30
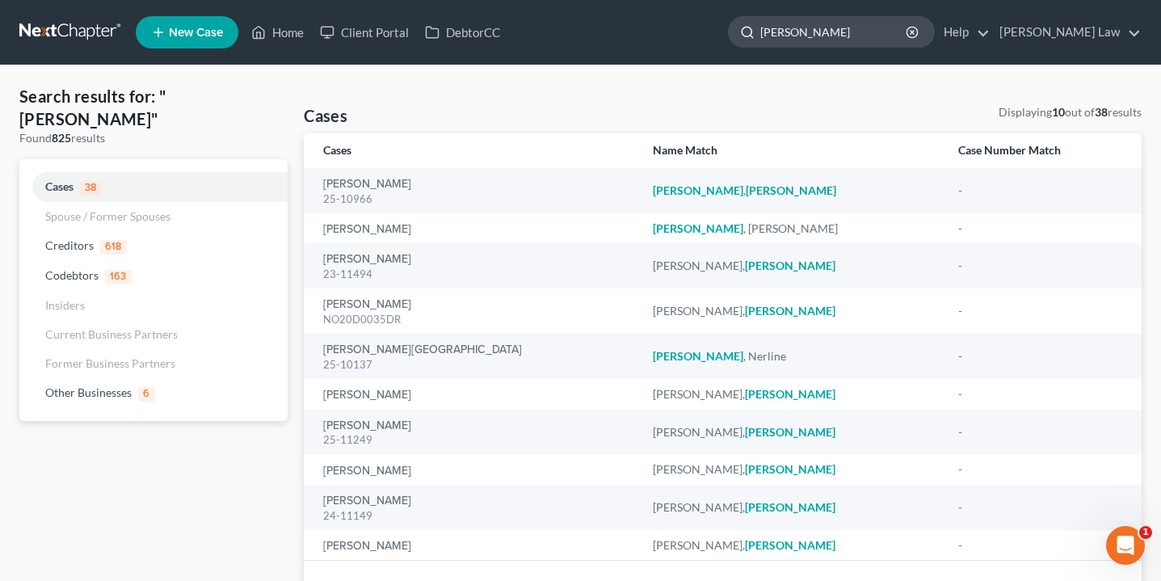
type input "[PERSON_NAME]"
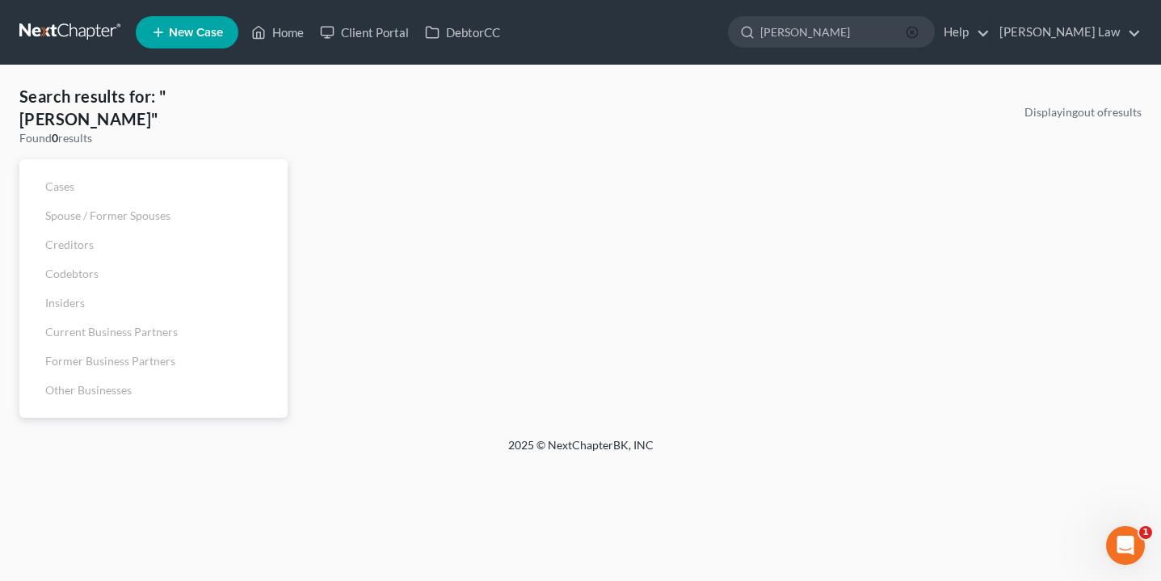
click at [919, 30] on icon "button" at bounding box center [912, 32] width 13 height 13
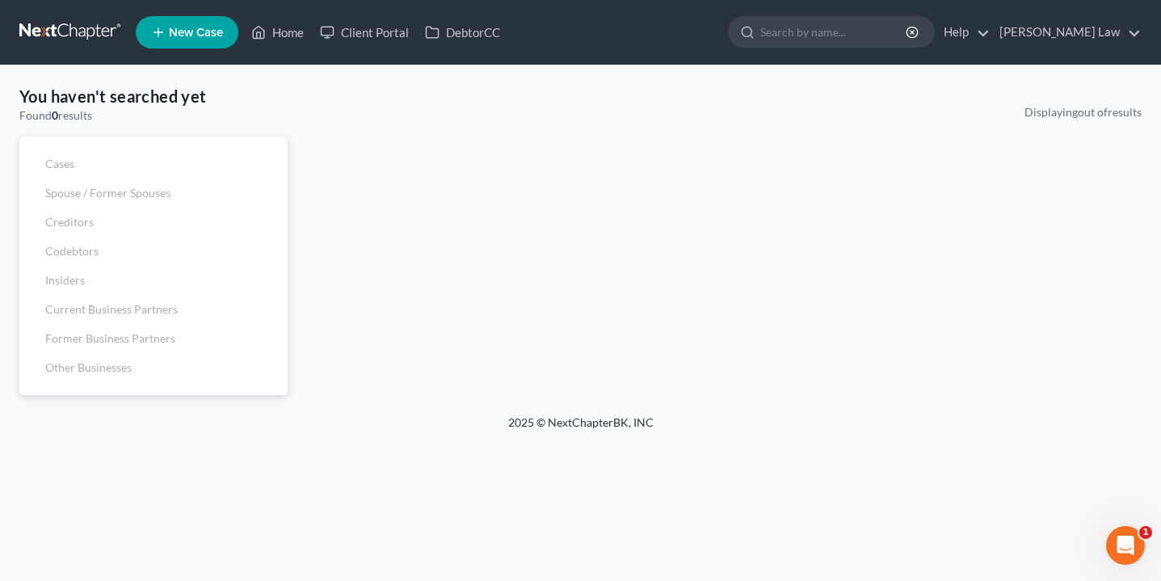
click at [891, 15] on ul "New Case Home Client Portal DebtorCC [PERSON_NAME] - No Result - Creditors [PER…" at bounding box center [639, 32] width 1006 height 42
click at [895, 40] on input "search" at bounding box center [834, 32] width 148 height 30
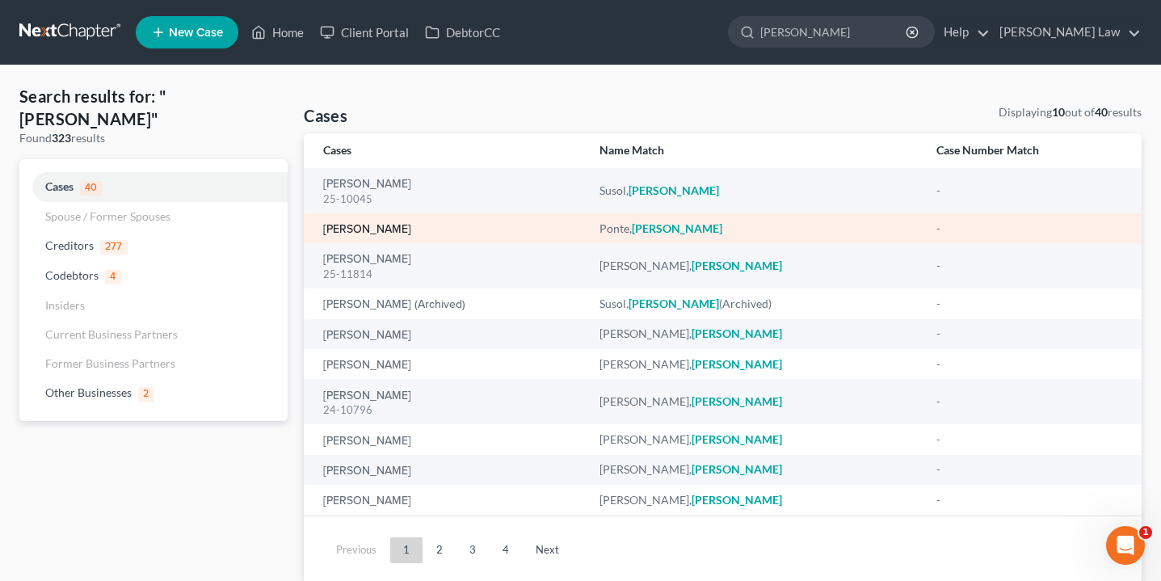
type input "[PERSON_NAME]"
click at [361, 231] on link "[PERSON_NAME]" at bounding box center [367, 229] width 88 height 11
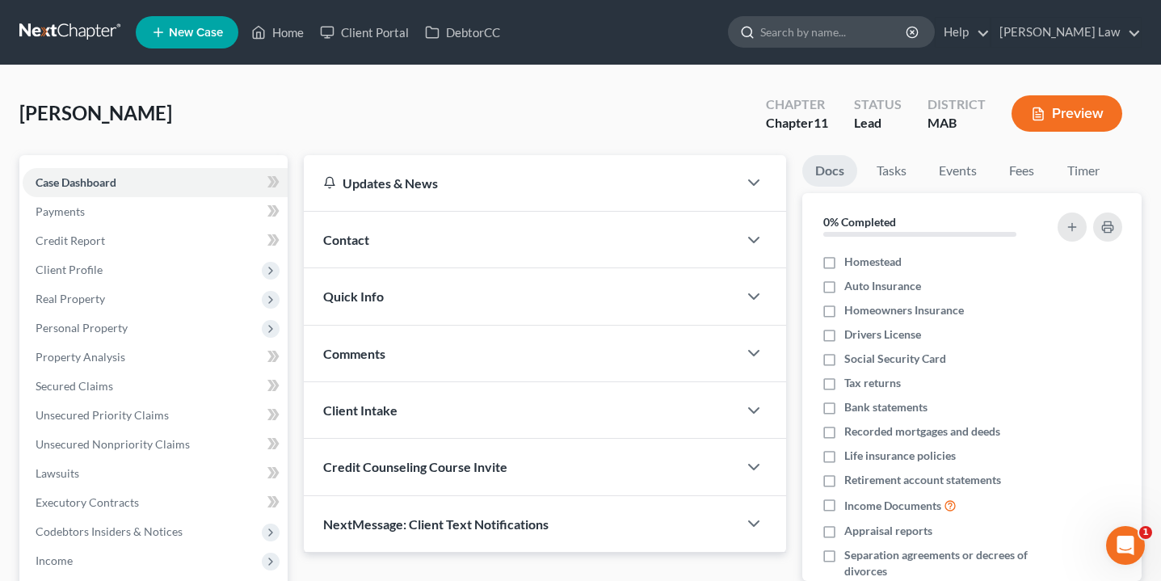
click at [886, 36] on input "search" at bounding box center [834, 32] width 148 height 30
type input "sald"
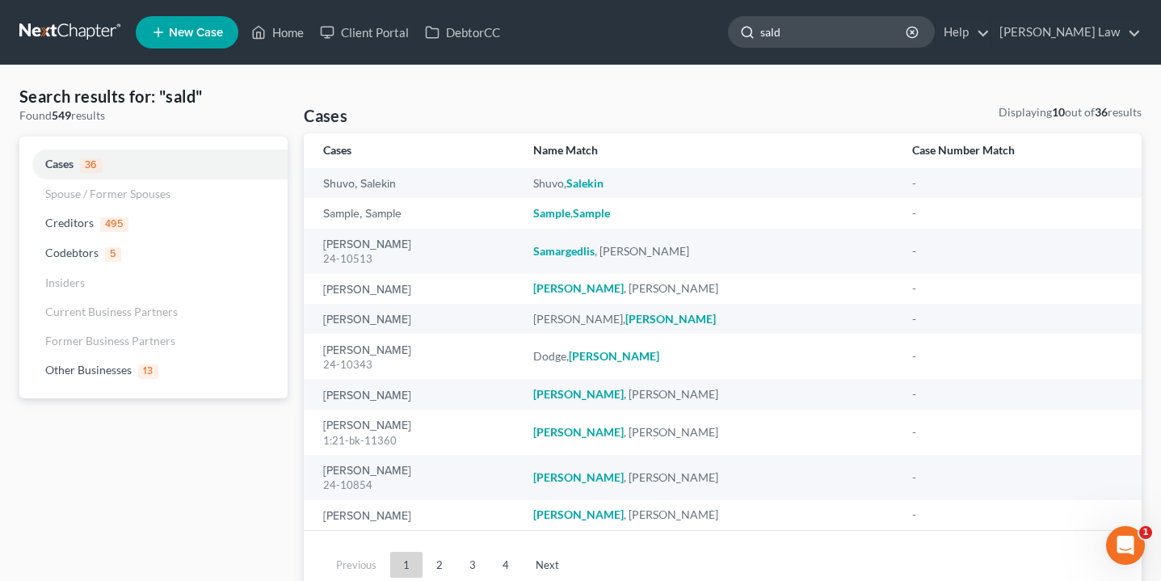
click at [866, 29] on input "sald" at bounding box center [834, 32] width 148 height 30
click at [760, 36] on div at bounding box center [745, 32] width 32 height 30
click at [818, 36] on input "salder" at bounding box center [834, 32] width 148 height 30
type input "mich salder"
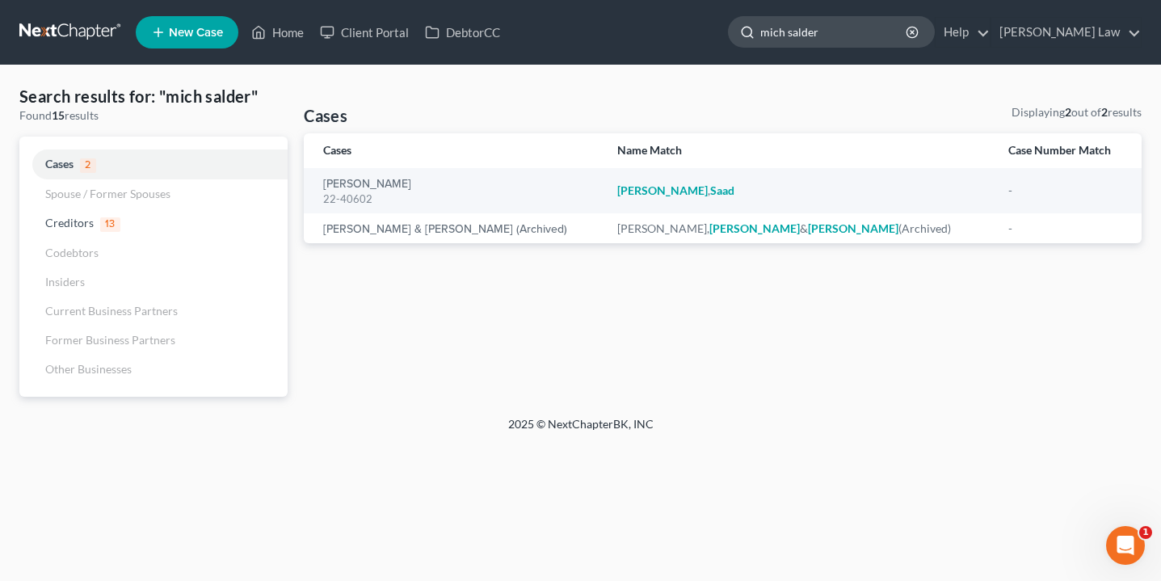
click at [908, 25] on input "mich salder" at bounding box center [834, 32] width 148 height 30
drag, startPoint x: 953, startPoint y: 25, endPoint x: 974, endPoint y: 25, distance: 21.0
click at [919, 26] on icon "button" at bounding box center [912, 32] width 13 height 13
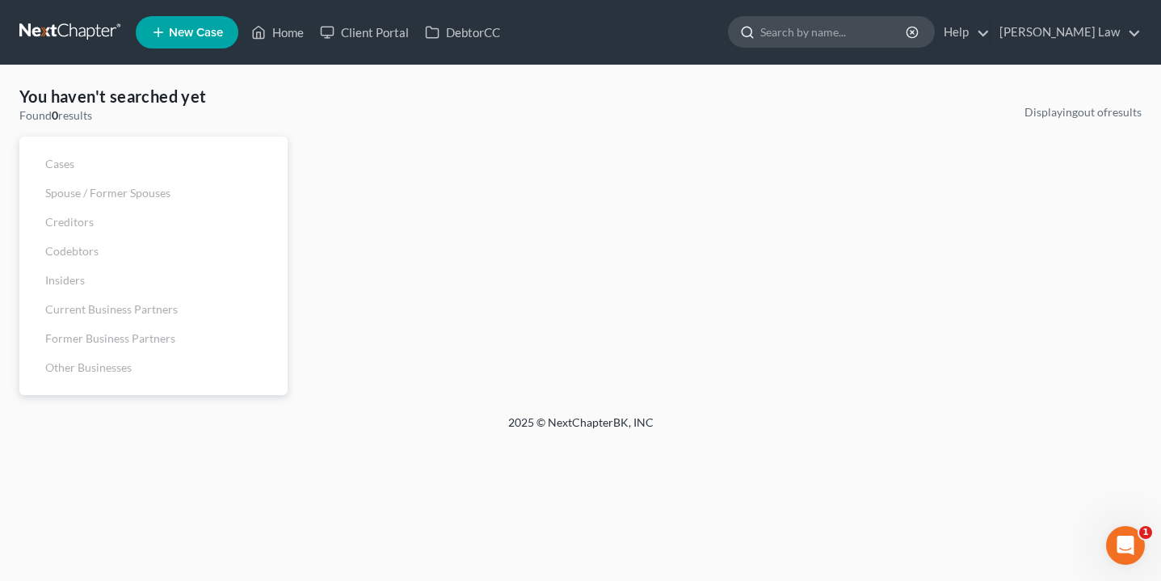
click at [908, 31] on input "search" at bounding box center [834, 32] width 148 height 30
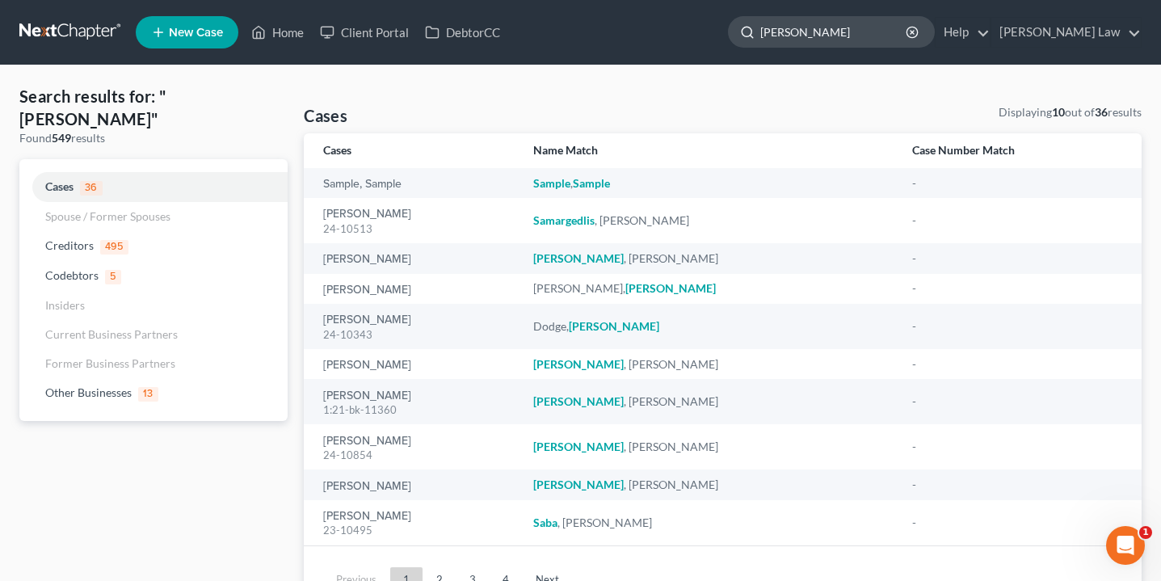
click at [818, 39] on input "[PERSON_NAME]" at bounding box center [834, 32] width 148 height 30
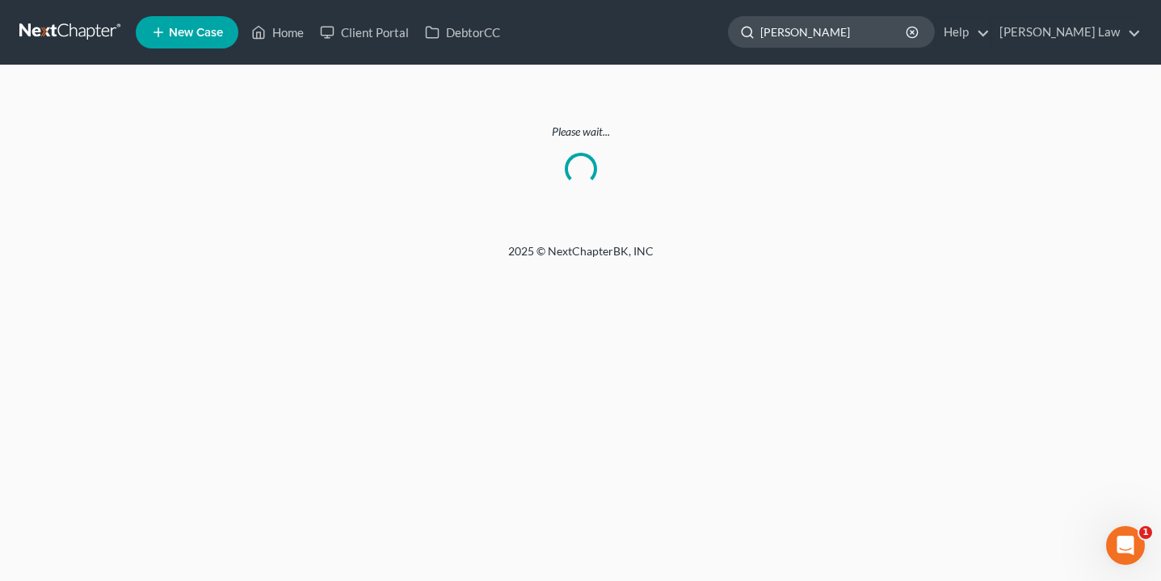
click at [818, 35] on input "[PERSON_NAME]" at bounding box center [834, 32] width 148 height 30
type input "mich [PERSON_NAME]"
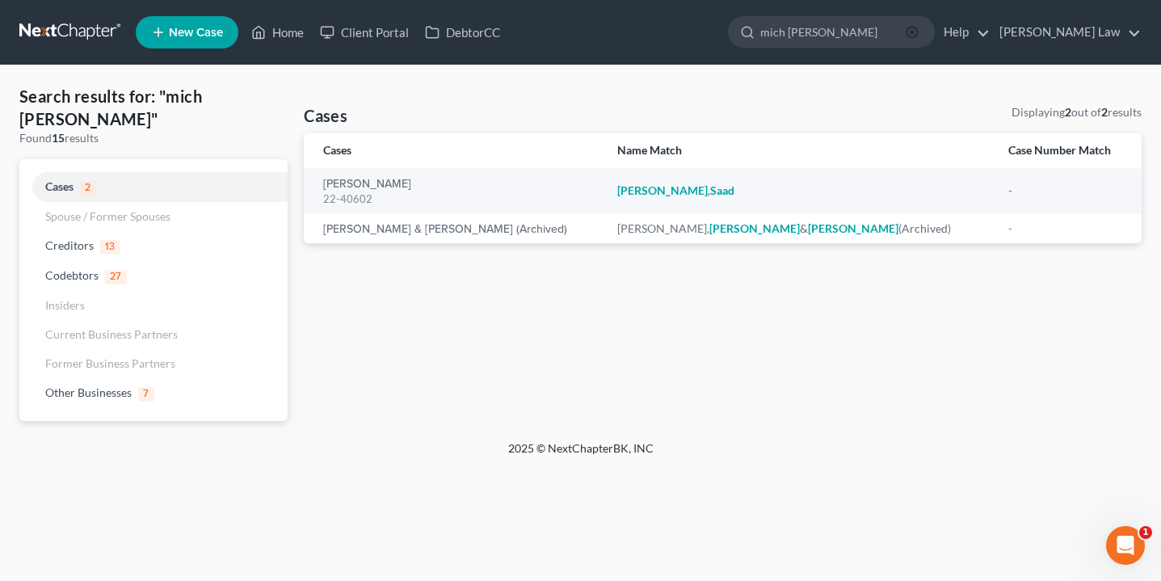
click at [919, 32] on icon "button" at bounding box center [912, 32] width 13 height 13
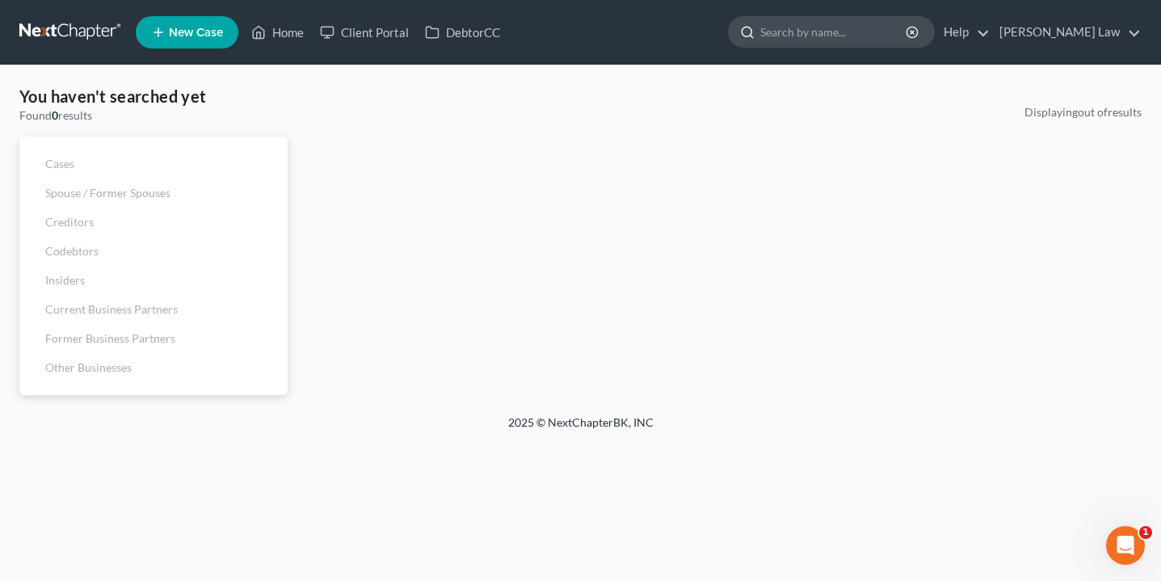
click at [924, 17] on div at bounding box center [831, 32] width 207 height 32
click at [908, 17] on input "search" at bounding box center [834, 32] width 148 height 30
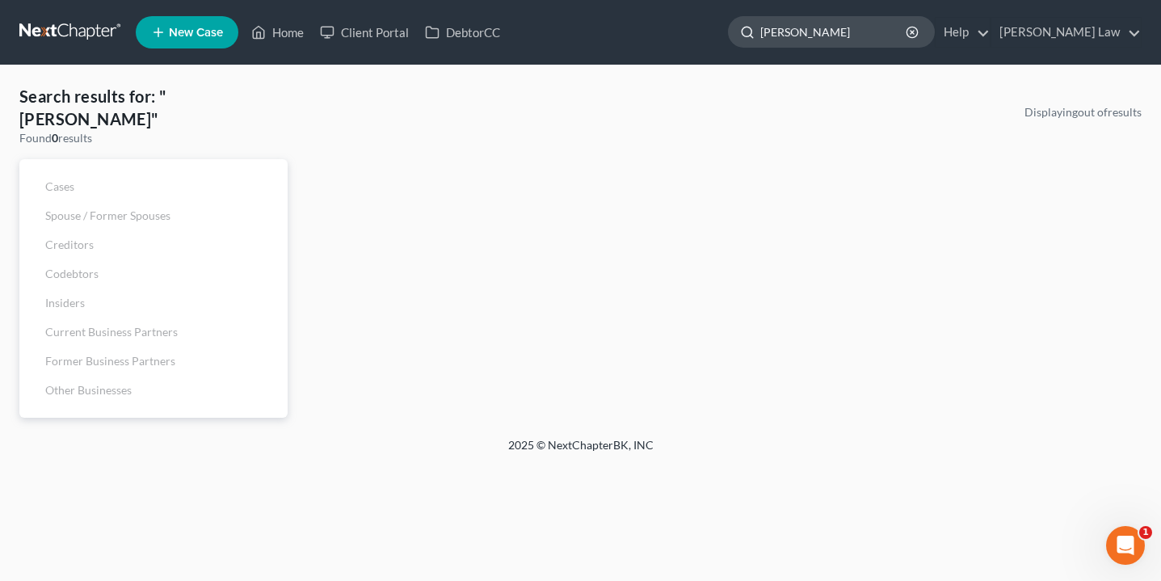
type input "[PERSON_NAME]"
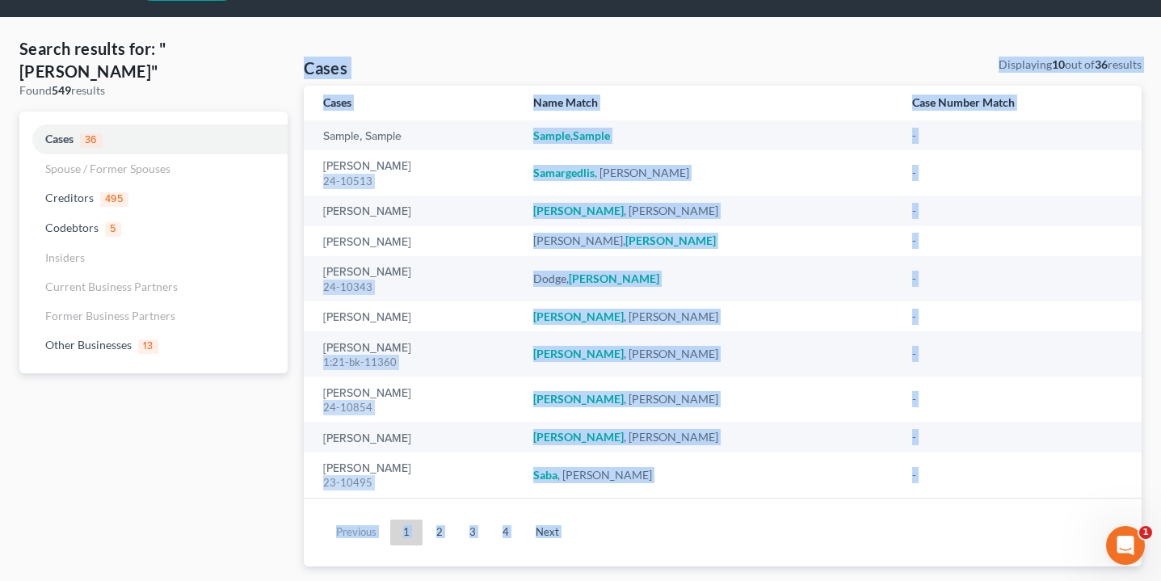
scroll to position [79, 0]
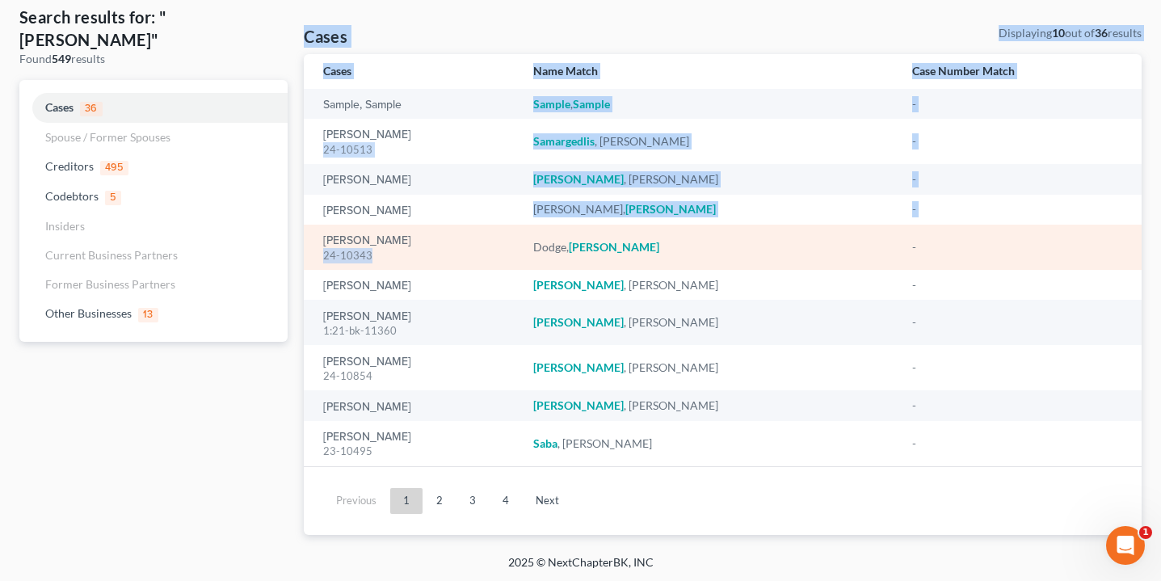
drag, startPoint x: 545, startPoint y: 95, endPoint x: 515, endPoint y: 255, distance: 162.7
click at [515, 255] on div "Search results for: "[PERSON_NAME]" Found 549 results Cases 36 Spouse / Former …" at bounding box center [580, 270] width 1138 height 529
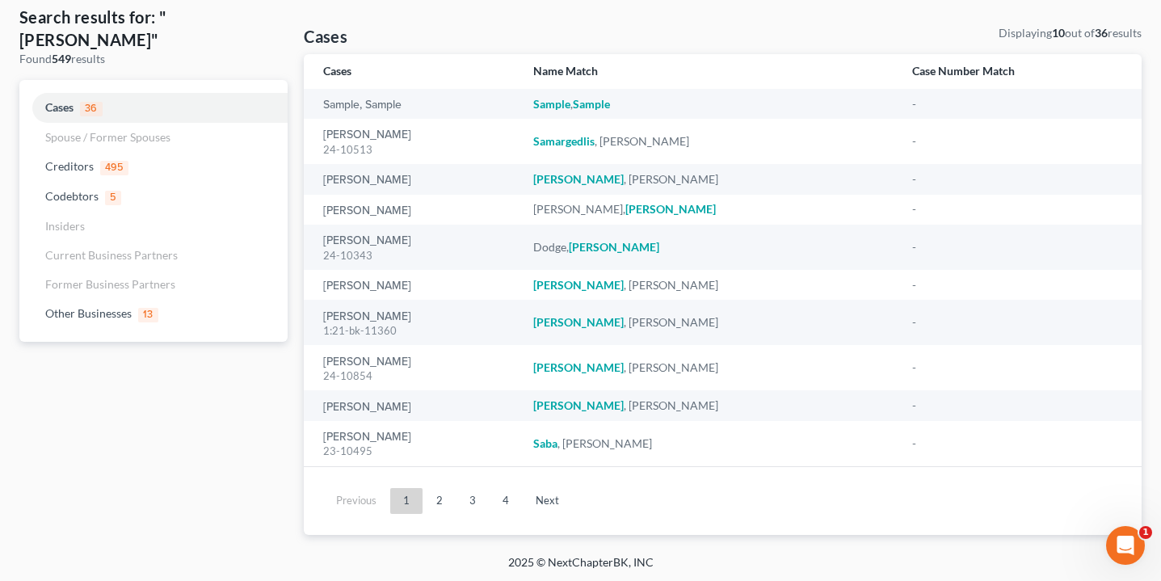
click at [253, 500] on div "Search results for: "[PERSON_NAME]" Found 549 results Cases 36 Spouse / Former …" at bounding box center [153, 270] width 284 height 529
click at [440, 503] on link "2" at bounding box center [439, 501] width 32 height 26
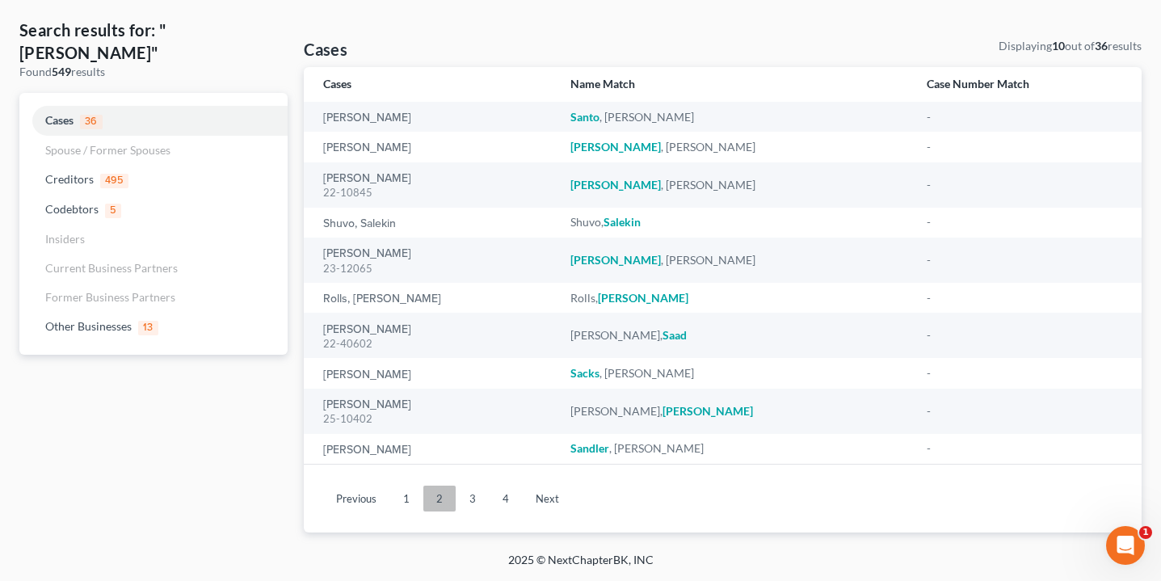
scroll to position [65, 0]
click at [477, 497] on link "3" at bounding box center [472, 500] width 32 height 26
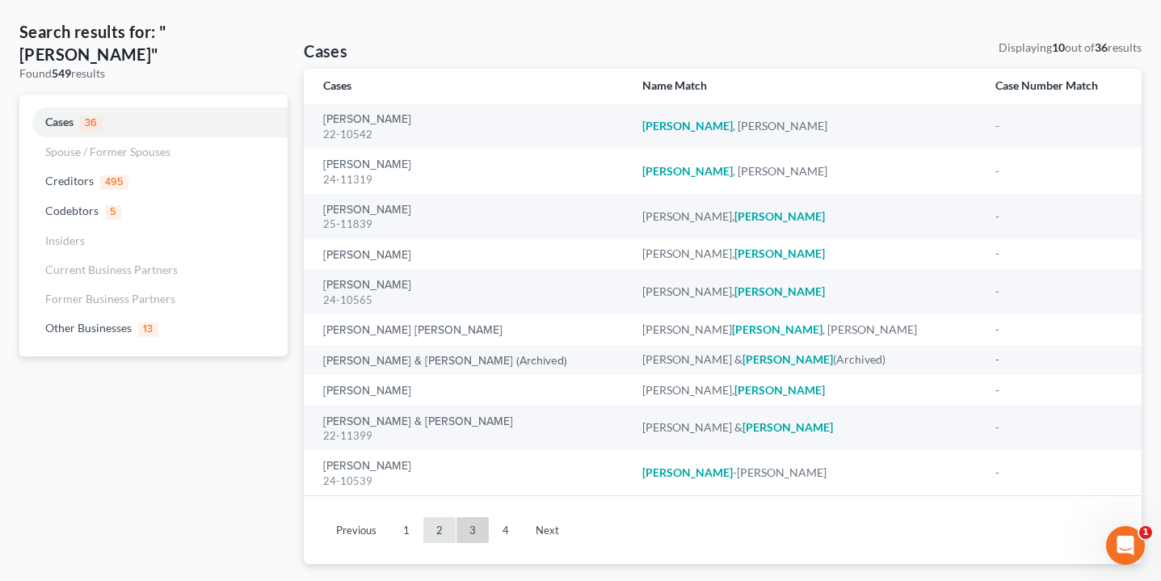
click at [450, 521] on link "2" at bounding box center [439, 530] width 32 height 26
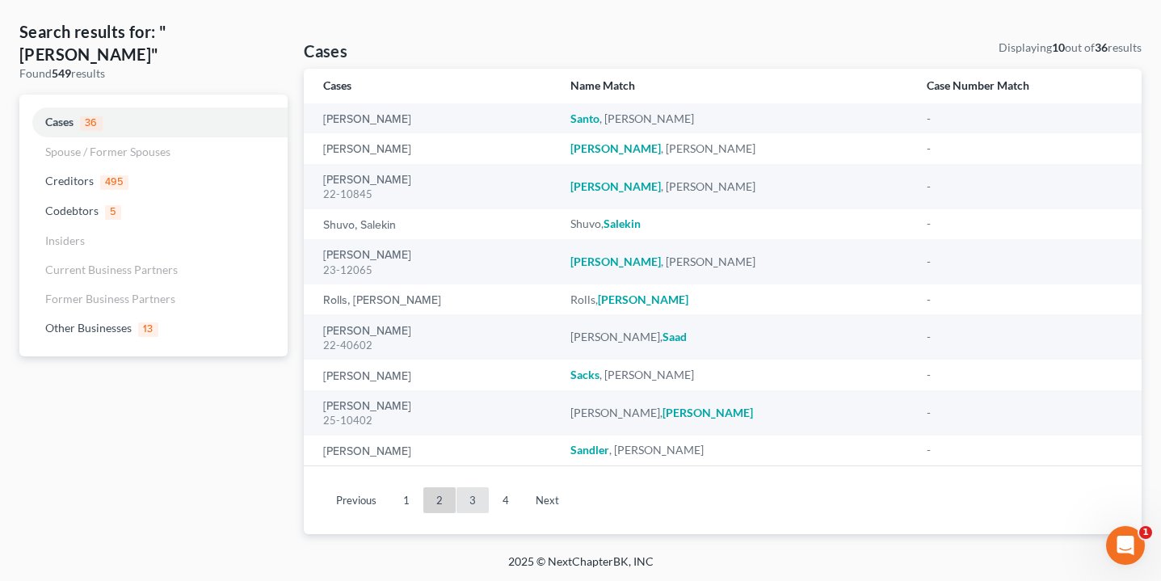
click at [474, 499] on link "3" at bounding box center [472, 500] width 32 height 26
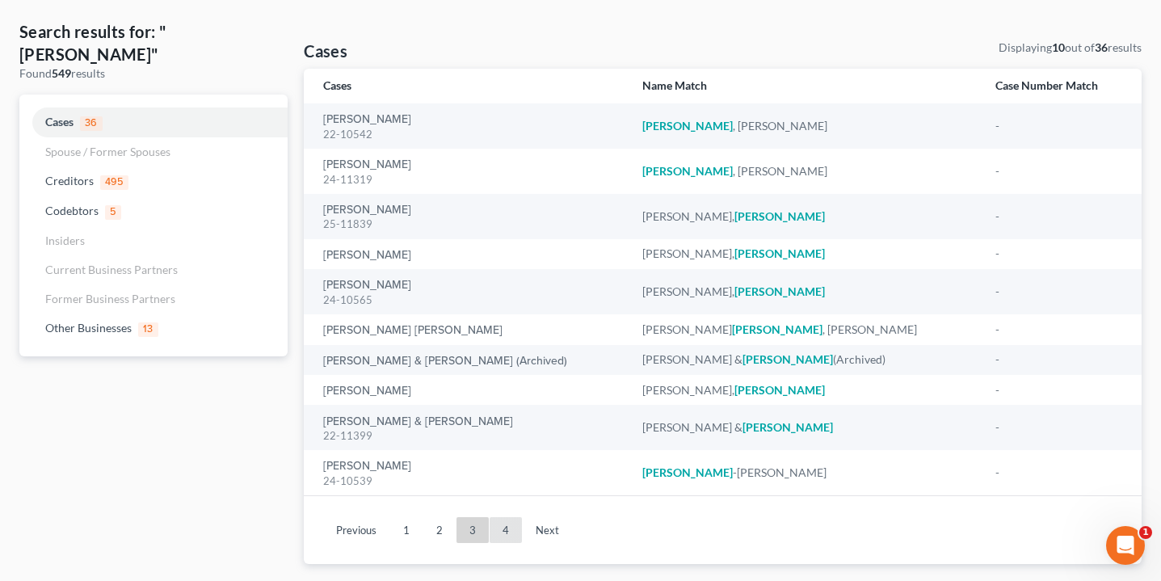
click at [508, 522] on link "4" at bounding box center [506, 530] width 32 height 26
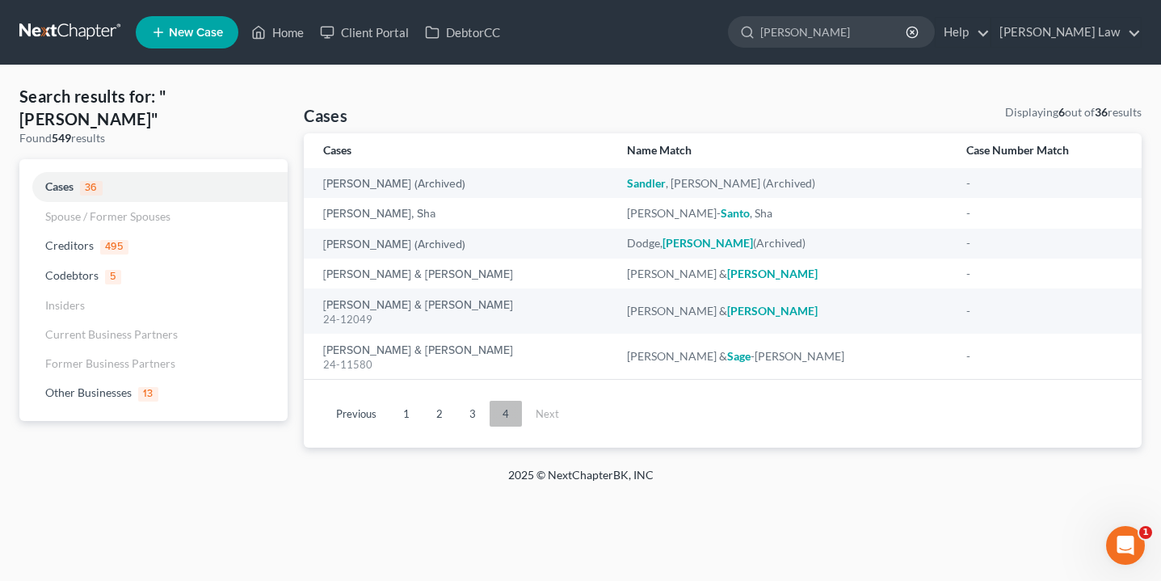
scroll to position [0, 0]
click at [419, 503] on div "Home New Case Client Portal DebtorCC [PERSON_NAME] Law [EMAIL_ADDRESS][DOMAIN_N…" at bounding box center [580, 290] width 1161 height 581
click at [908, 24] on input "[PERSON_NAME]" at bounding box center [834, 32] width 148 height 30
click at [935, 35] on div "[PERSON_NAME]" at bounding box center [831, 32] width 207 height 32
click at [919, 32] on icon "button" at bounding box center [912, 32] width 13 height 13
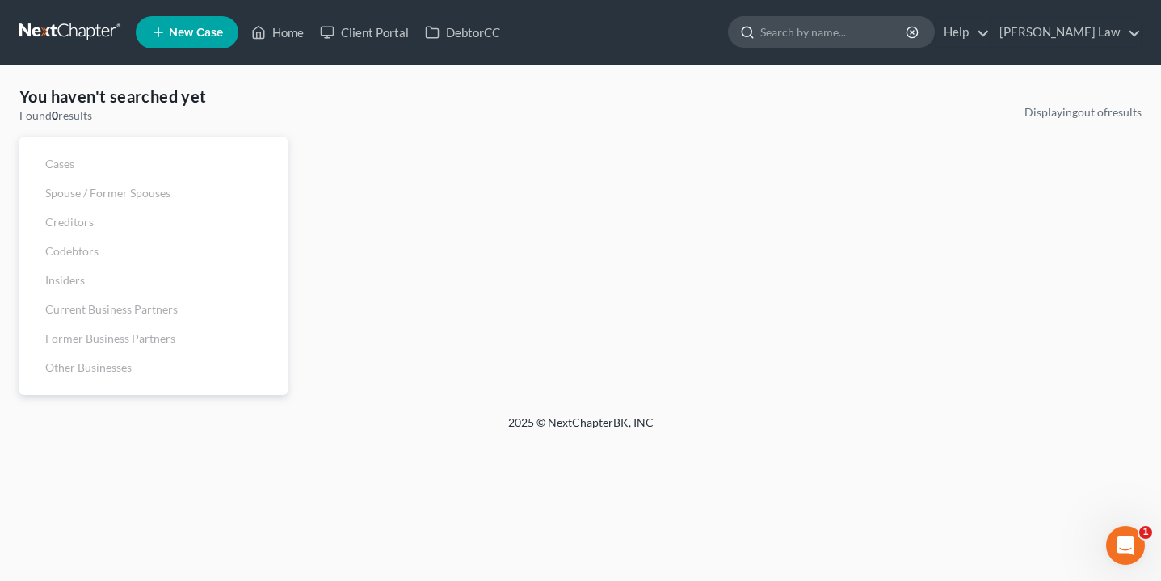
click at [908, 33] on input "search" at bounding box center [834, 32] width 148 height 30
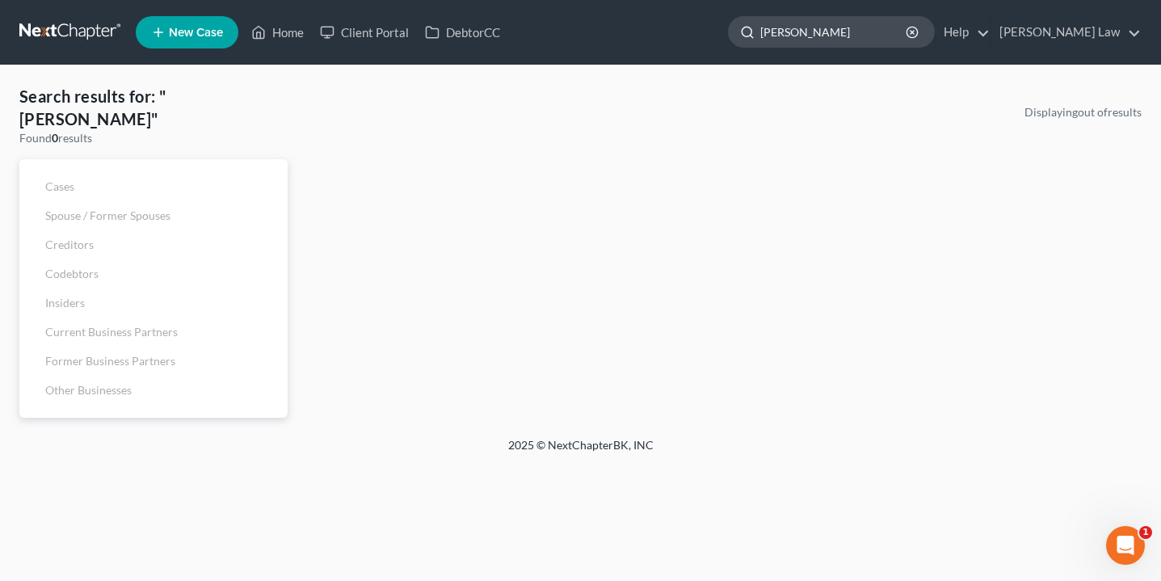
type input "[PERSON_NAME]"
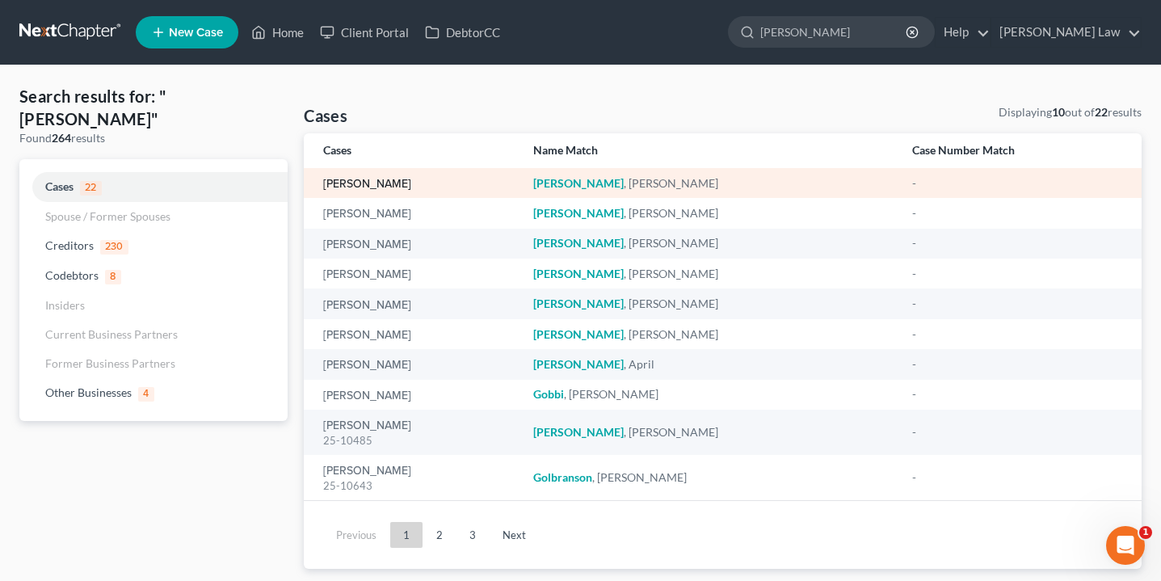
click at [373, 186] on link "[PERSON_NAME]" at bounding box center [367, 184] width 88 height 11
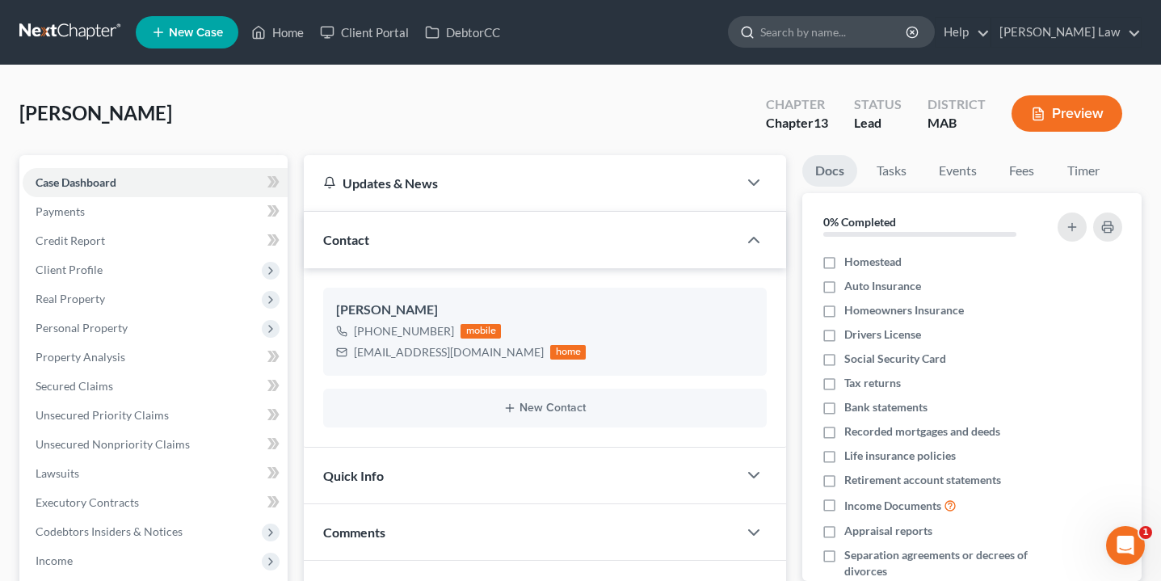
click at [908, 18] on input "search" at bounding box center [834, 32] width 148 height 30
type input "mus"
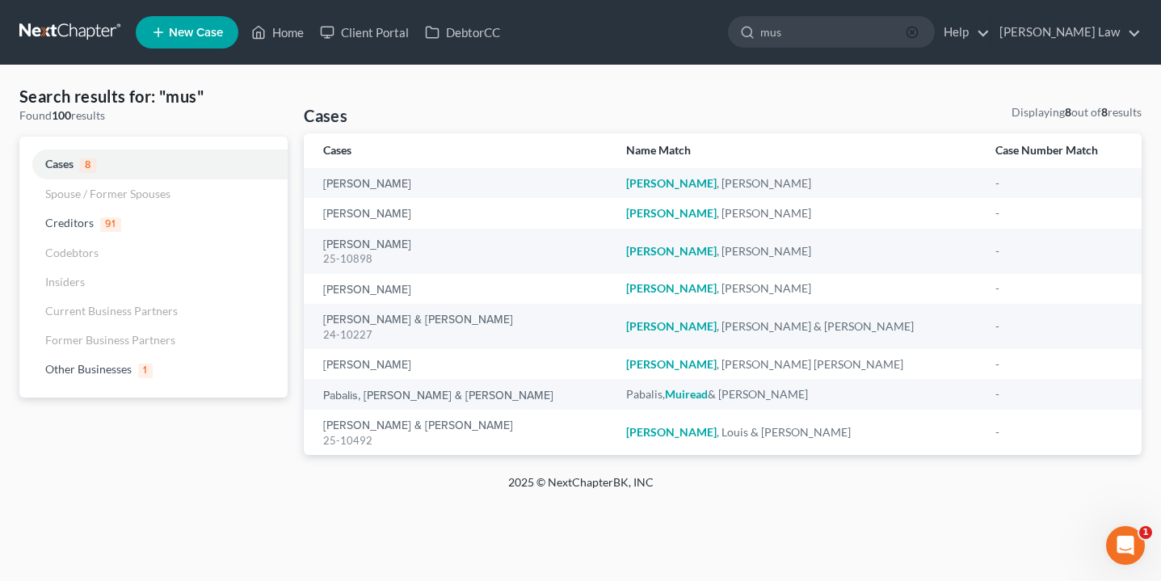
click at [919, 32] on icon "button" at bounding box center [912, 32] width 13 height 13
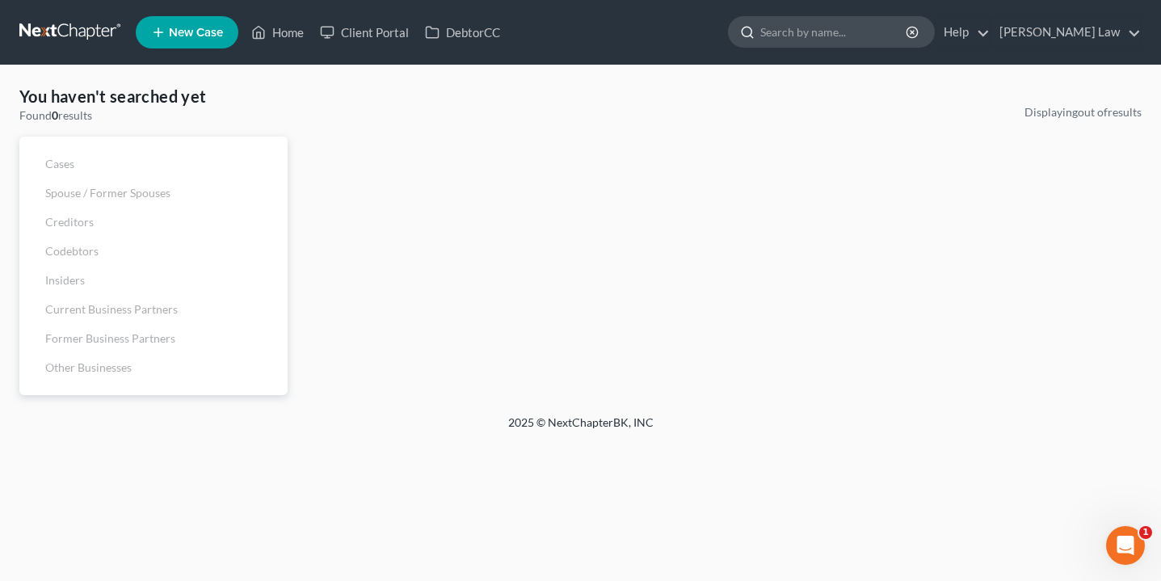
click at [895, 36] on input "search" at bounding box center [834, 32] width 148 height 30
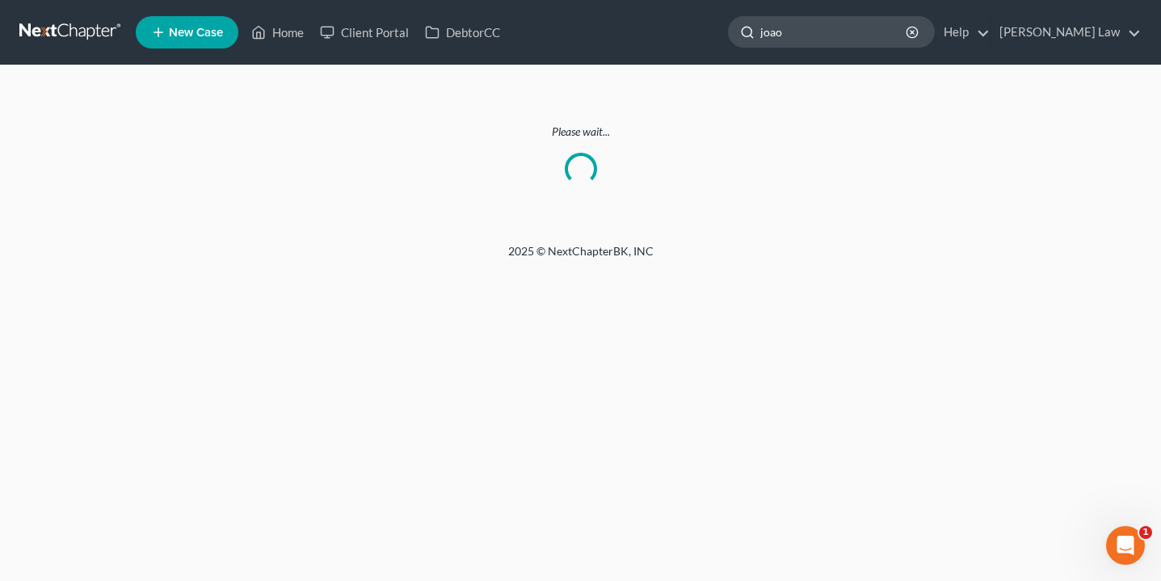
type input "joao"
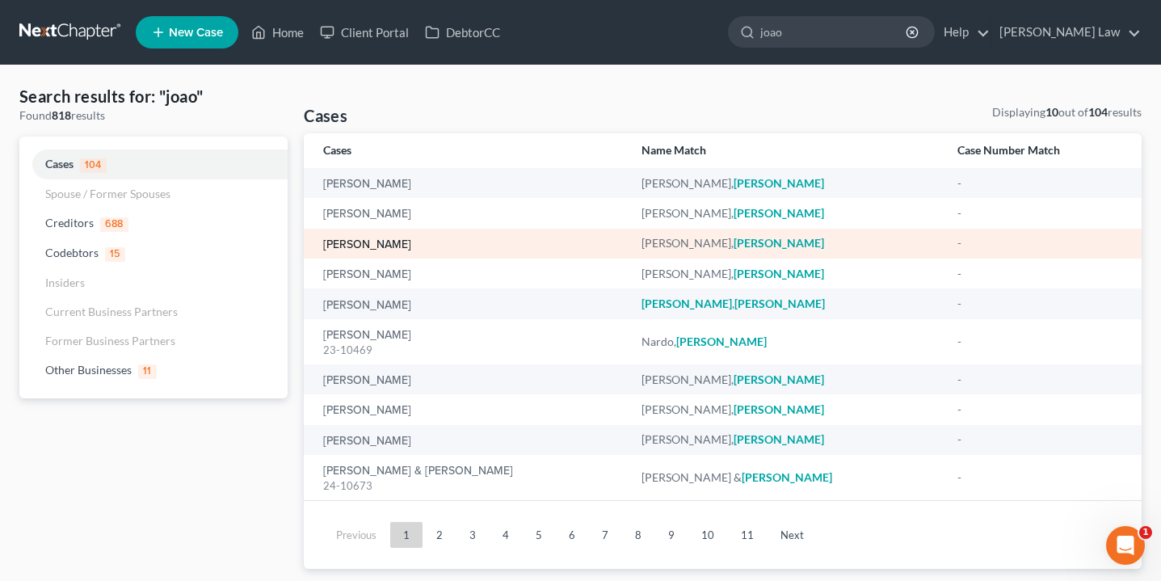
click at [368, 246] on link "[PERSON_NAME]" at bounding box center [367, 244] width 88 height 11
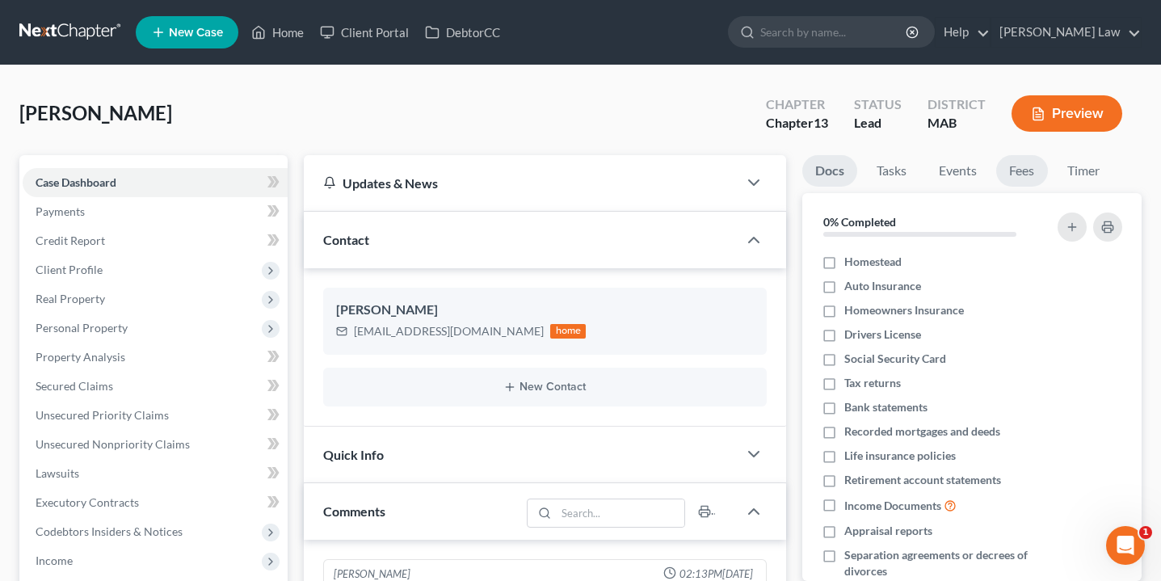
click at [1020, 164] on link "Fees" at bounding box center [1022, 171] width 52 height 32
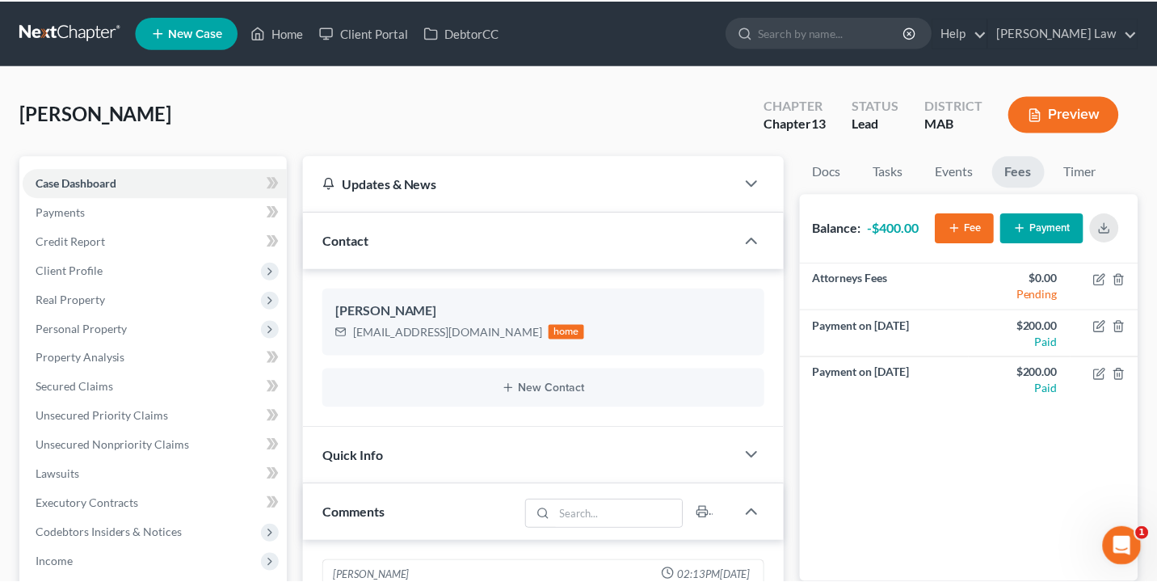
scroll to position [129, 0]
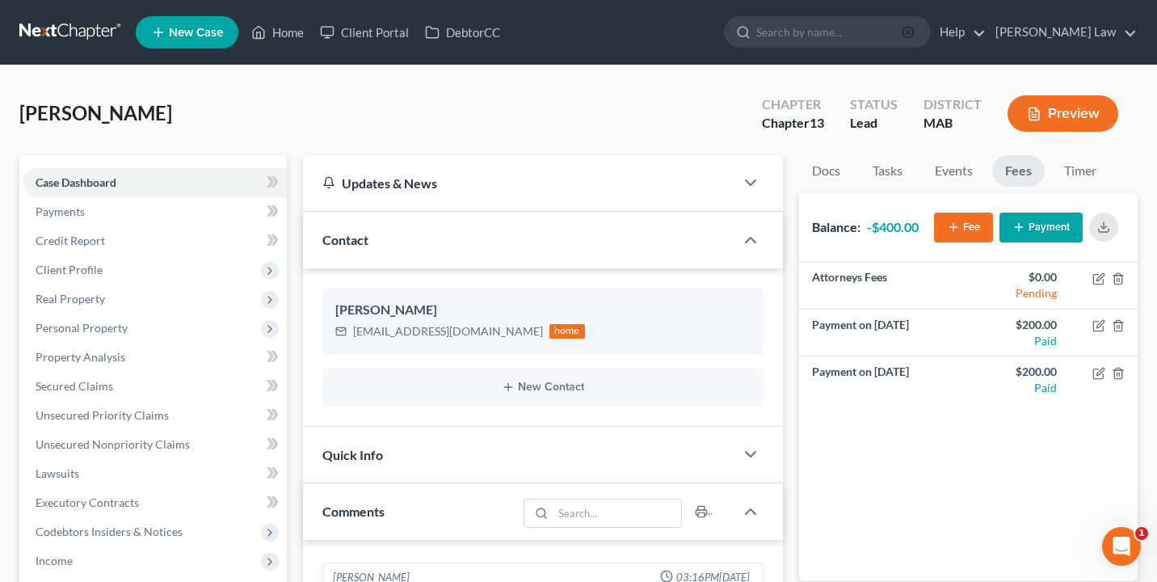
click at [915, 30] on icon "button" at bounding box center [908, 32] width 13 height 13
click at [904, 29] on input "search" at bounding box center [830, 32] width 148 height 30
type input "[PERSON_NAME]"
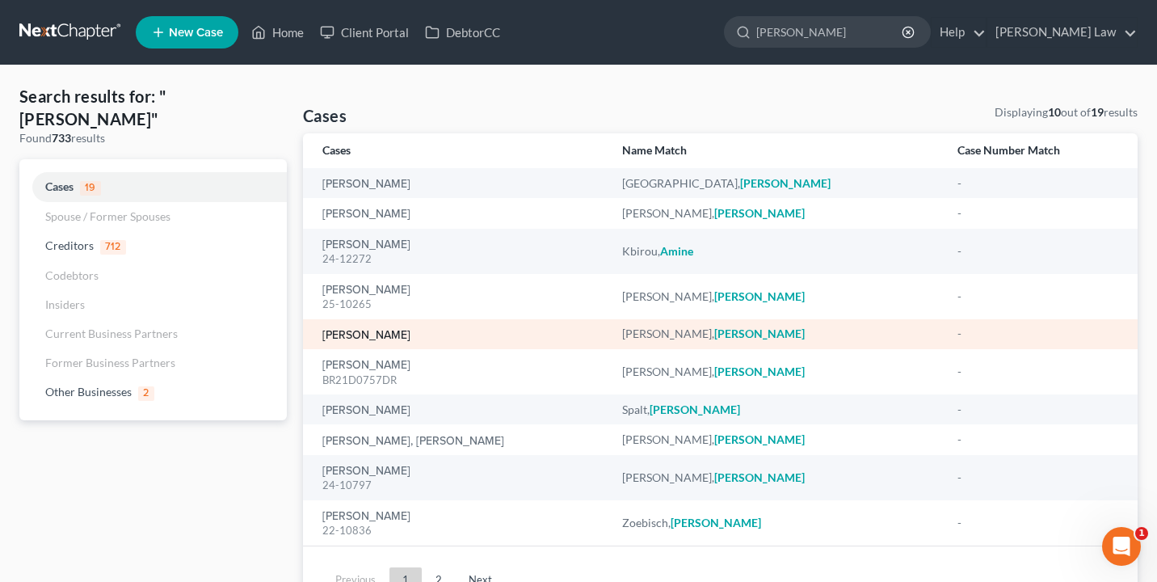
click at [368, 337] on link "[PERSON_NAME]" at bounding box center [366, 335] width 88 height 11
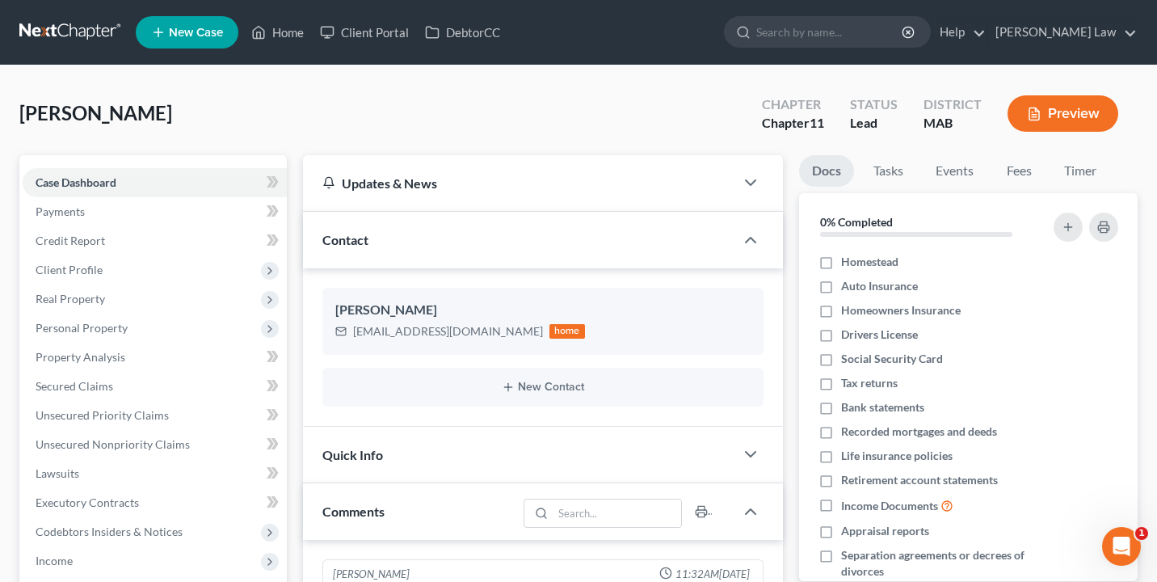
scroll to position [36, 0]
click at [1040, 182] on link "Fees" at bounding box center [1019, 171] width 52 height 32
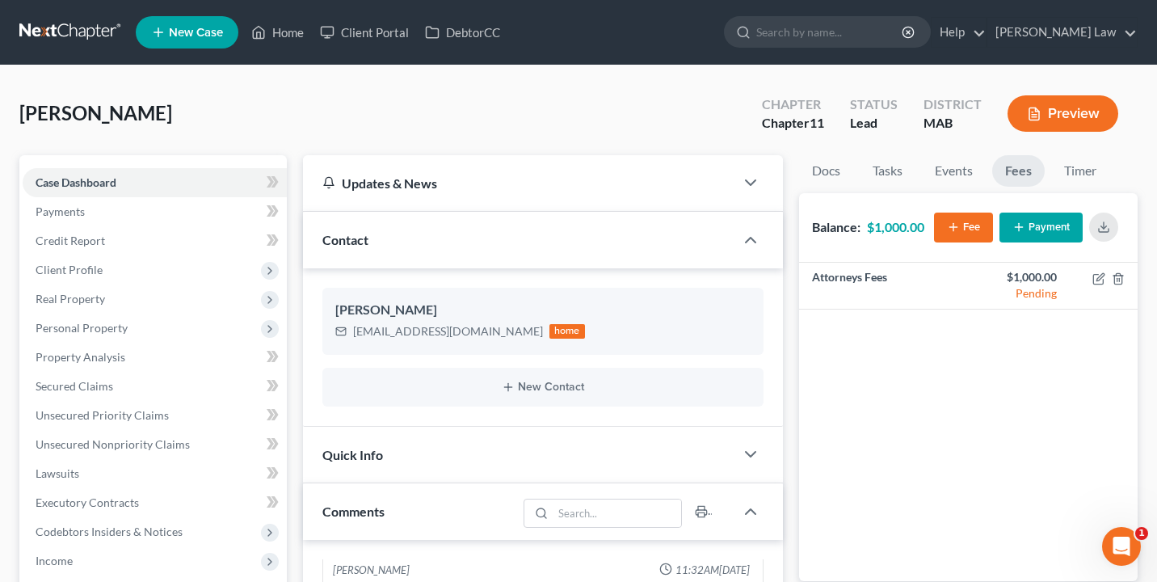
click at [1016, 227] on line "button" at bounding box center [1018, 227] width 7 height 0
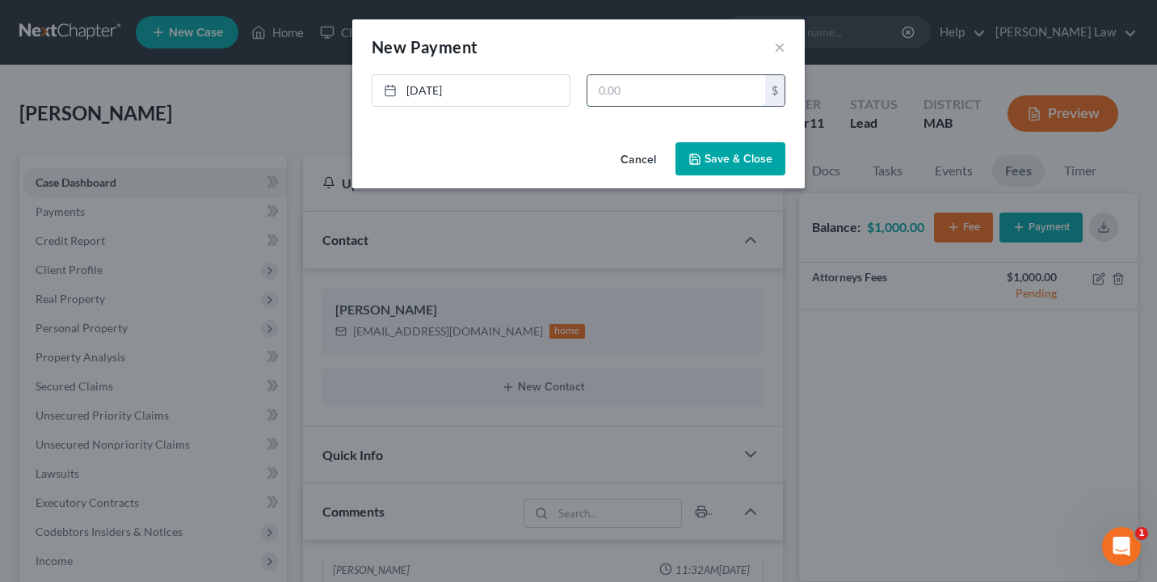
click at [659, 93] on input "text" at bounding box center [676, 90] width 178 height 31
type input "1,000"
click at [717, 149] on button "Save & Close" at bounding box center [730, 159] width 110 height 34
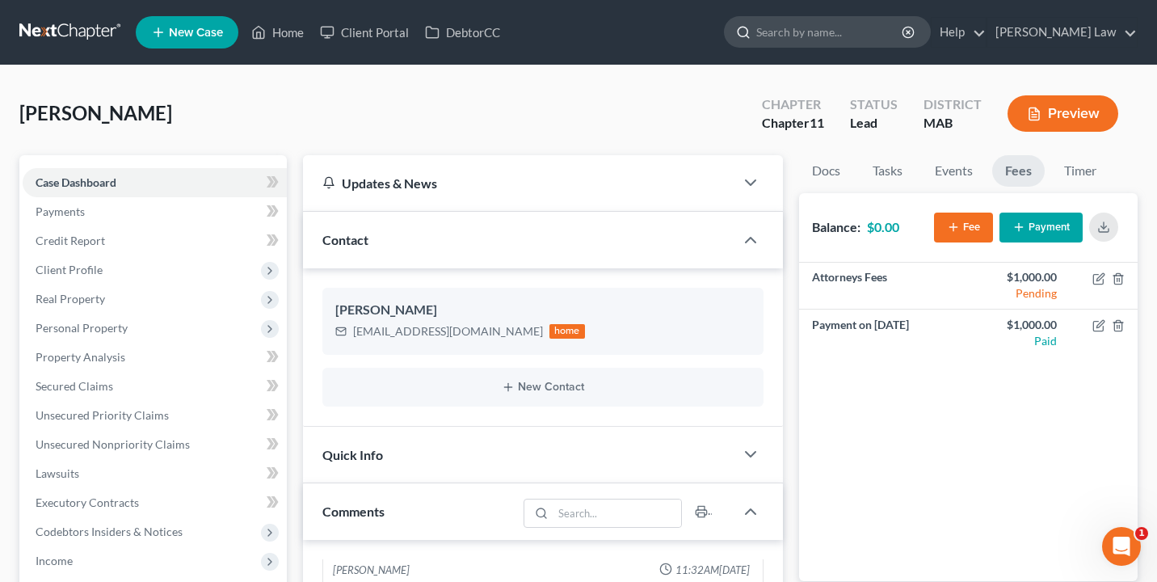
click at [911, 47] on div at bounding box center [827, 32] width 207 height 32
click at [907, 15] on ul "New Case Home Client Portal DebtorCC - No Result - See all results Or Press Ent…" at bounding box center [637, 32] width 1002 height 42
click at [900, 41] on input "search" at bounding box center [830, 32] width 148 height 30
type input "fleur"
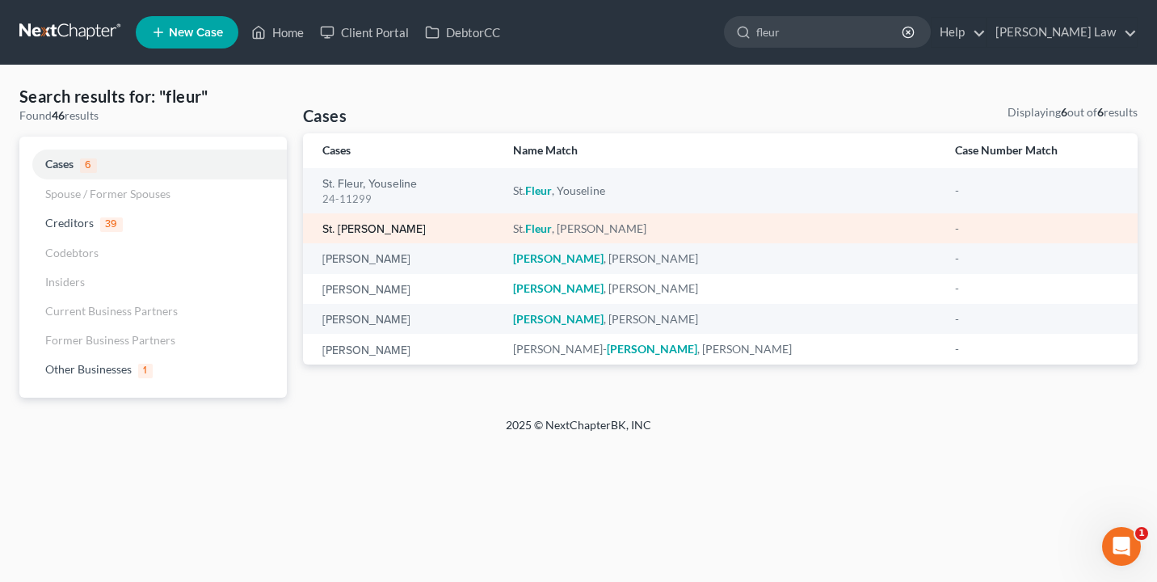
click at [373, 229] on link "St. [PERSON_NAME]" at bounding box center [373, 229] width 103 height 11
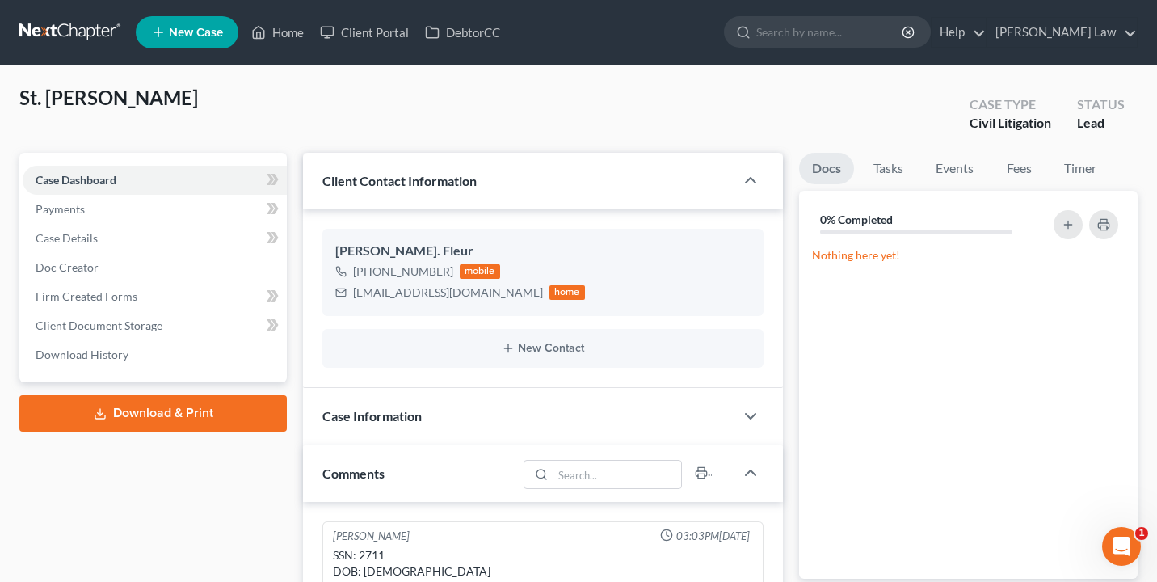
scroll to position [798, 0]
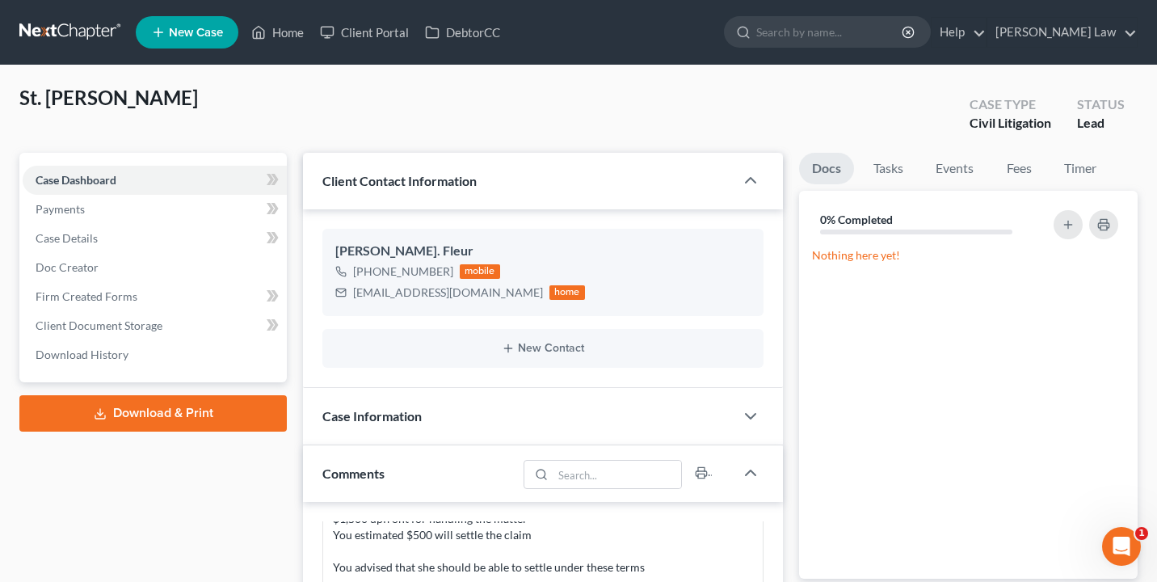
click at [1023, 183] on li "Fees" at bounding box center [1019, 172] width 52 height 38
click at [1023, 163] on link "Fees" at bounding box center [1019, 169] width 52 height 32
